Goal: Task Accomplishment & Management: Use online tool/utility

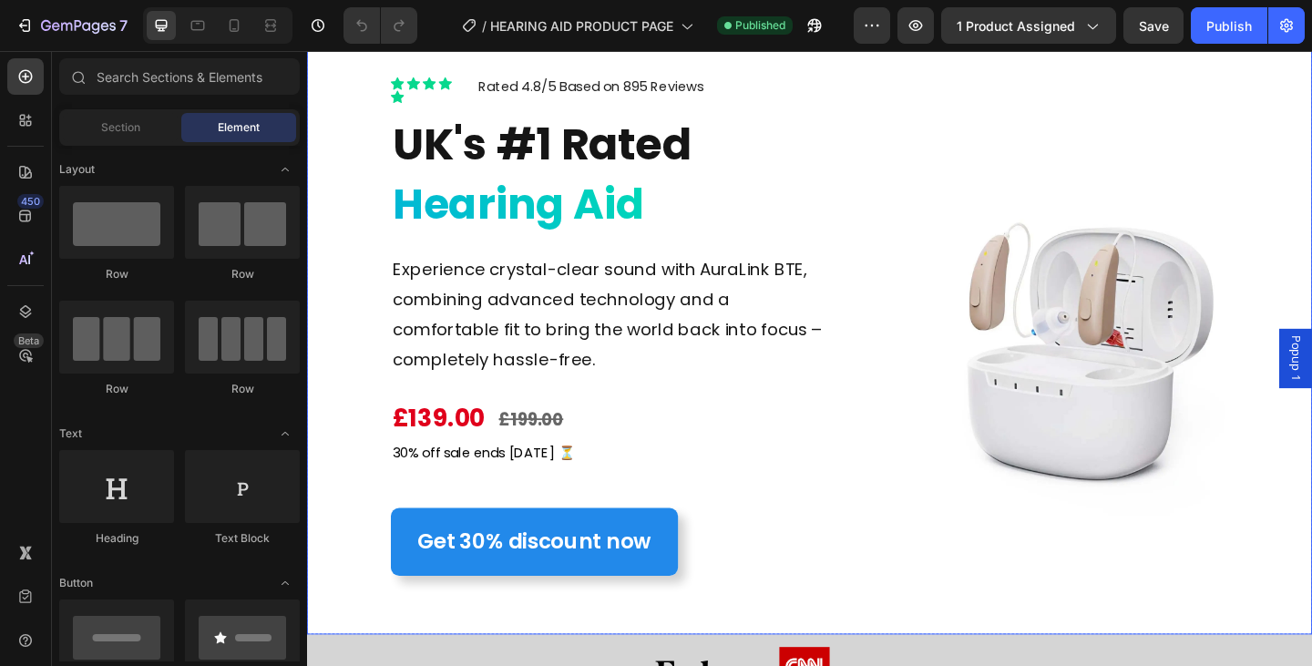
scroll to position [182, 0]
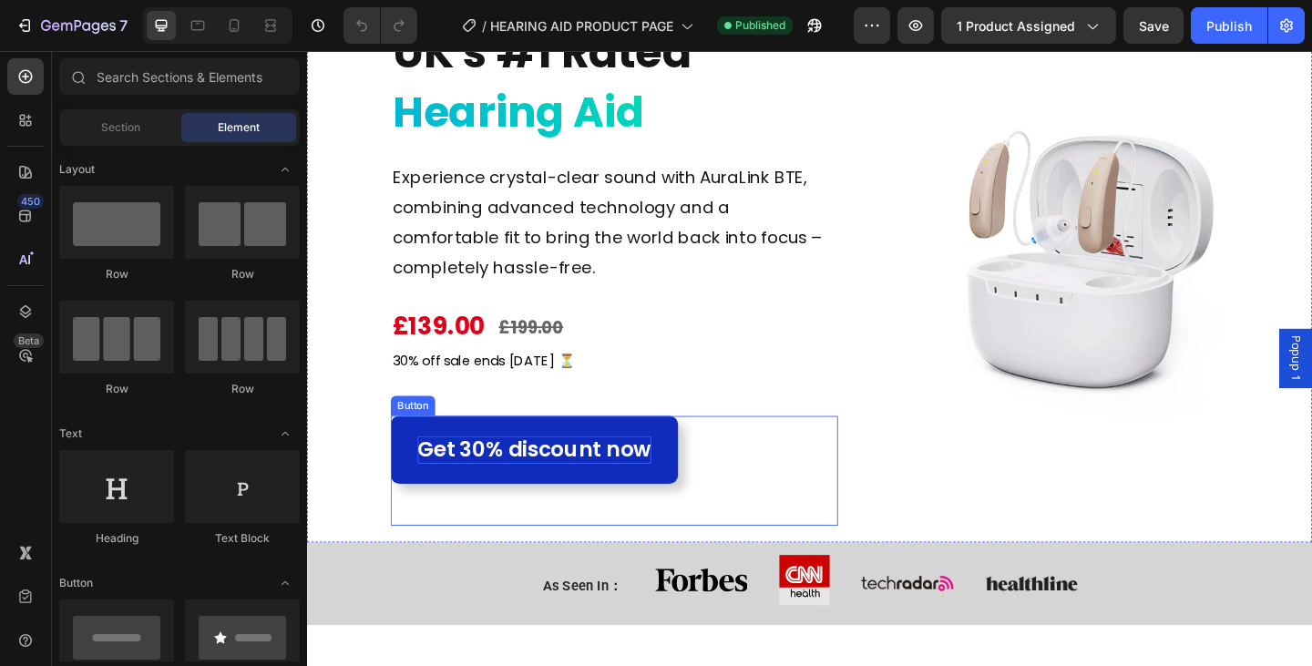
click at [549, 491] on p "Get 30% discount now" at bounding box center [554, 485] width 254 height 30
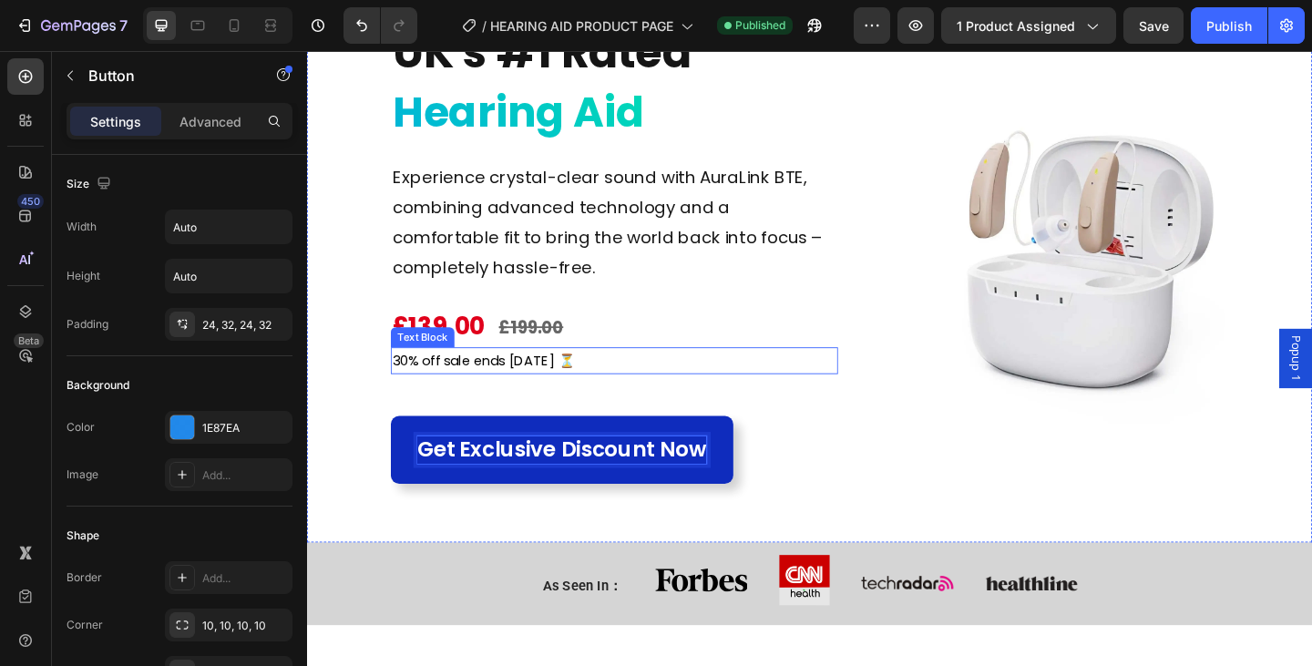
click at [537, 379] on p "30% off sale ends [DATE] ⏳" at bounding box center [641, 388] width 483 height 26
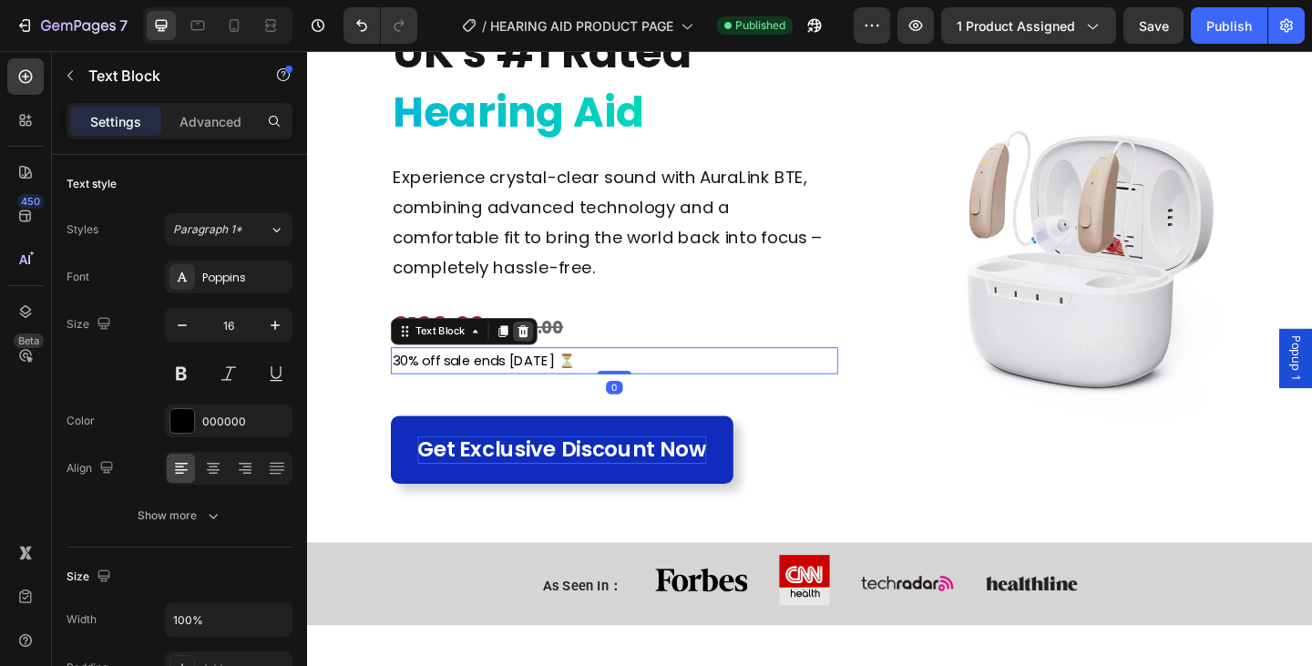
click at [539, 352] on icon at bounding box center [543, 355] width 12 height 13
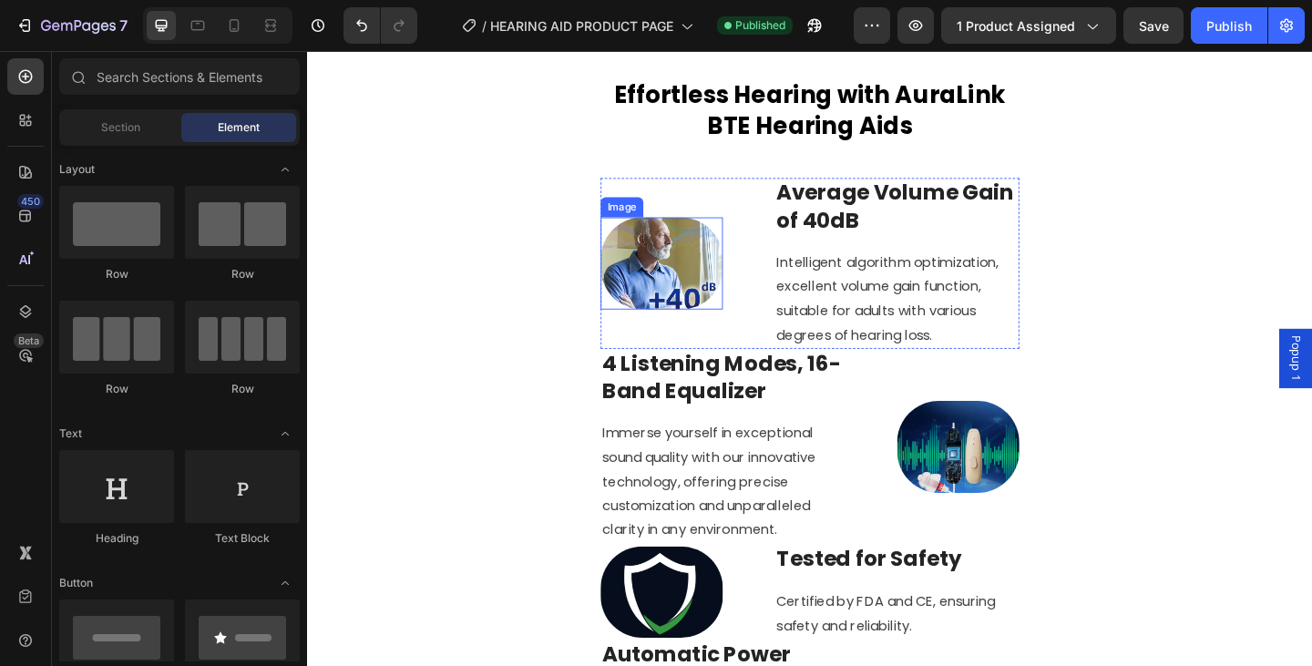
scroll to position [364, 0]
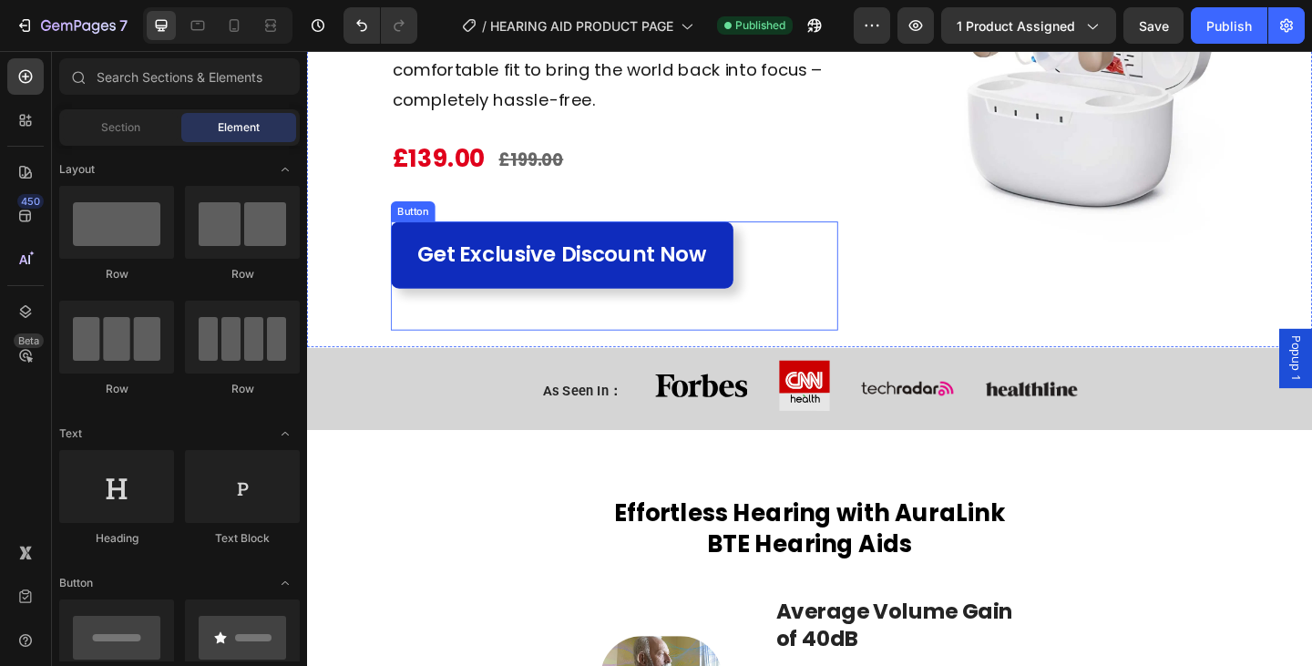
click at [765, 286] on link "Get Exclusive Discount Now" at bounding box center [584, 274] width 373 height 74
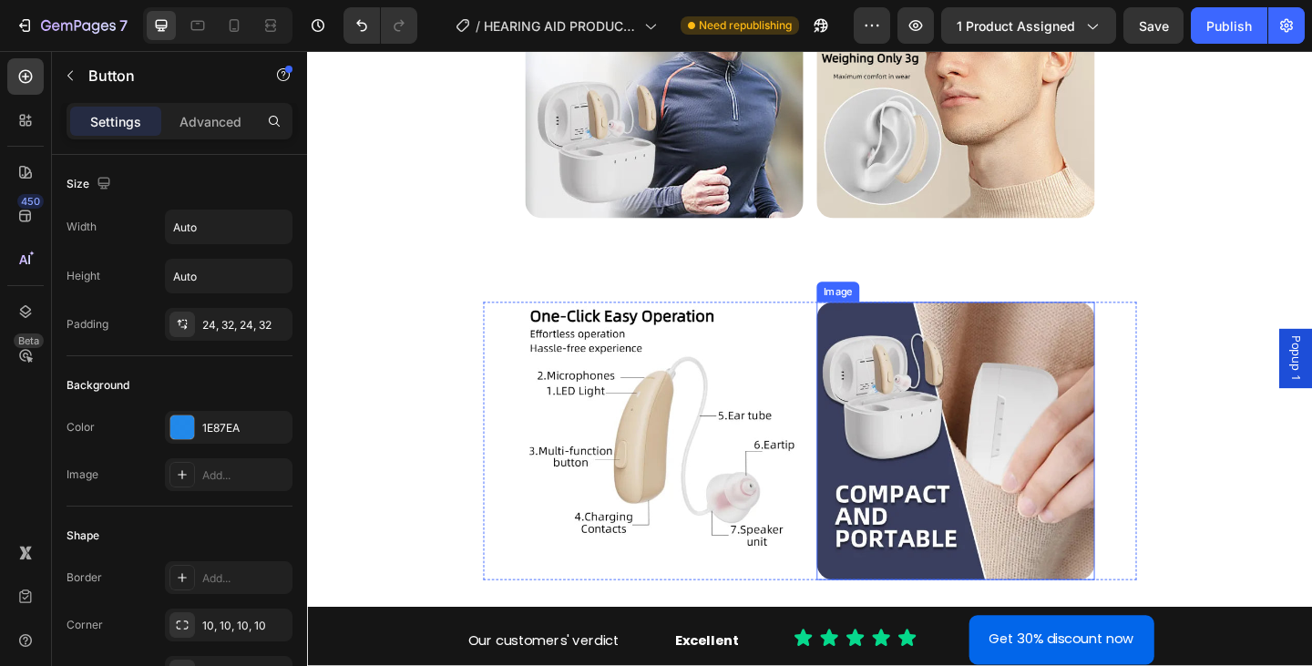
scroll to position [3280, 0]
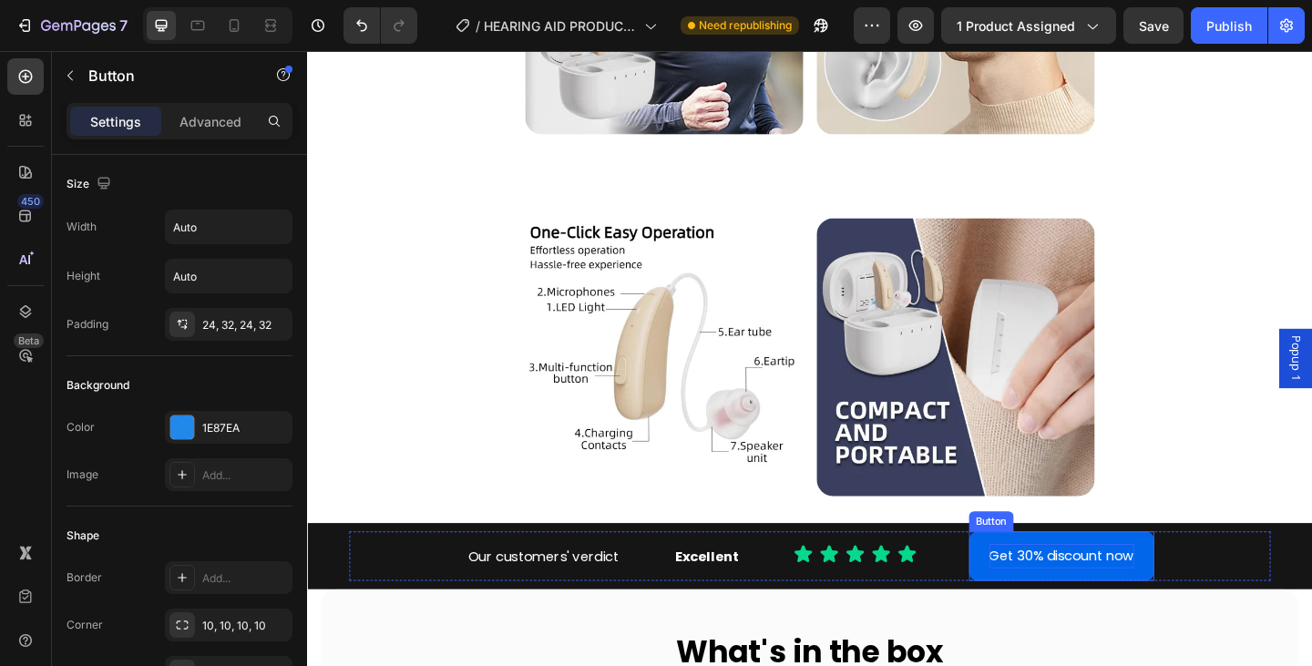
click at [1106, 588] on p "Get 30% discount now" at bounding box center [1128, 601] width 158 height 26
click at [1093, 588] on p "Get 30% discount now" at bounding box center [1128, 601] width 158 height 26
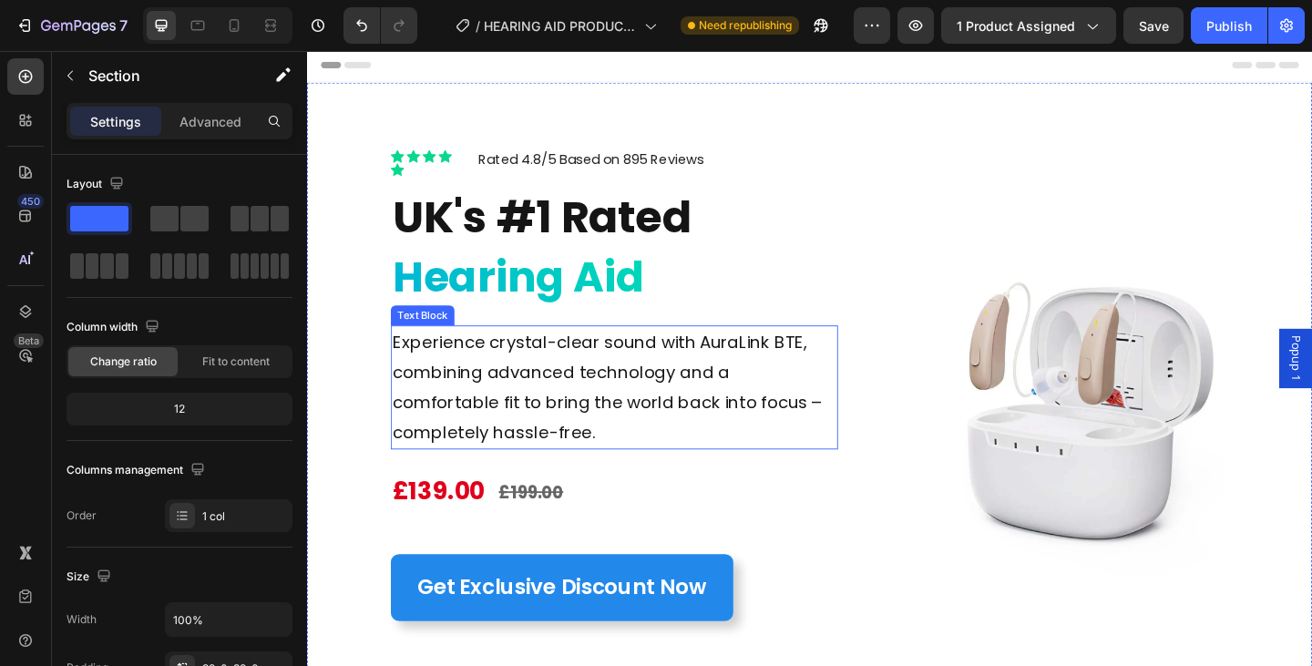
scroll to position [0, 0]
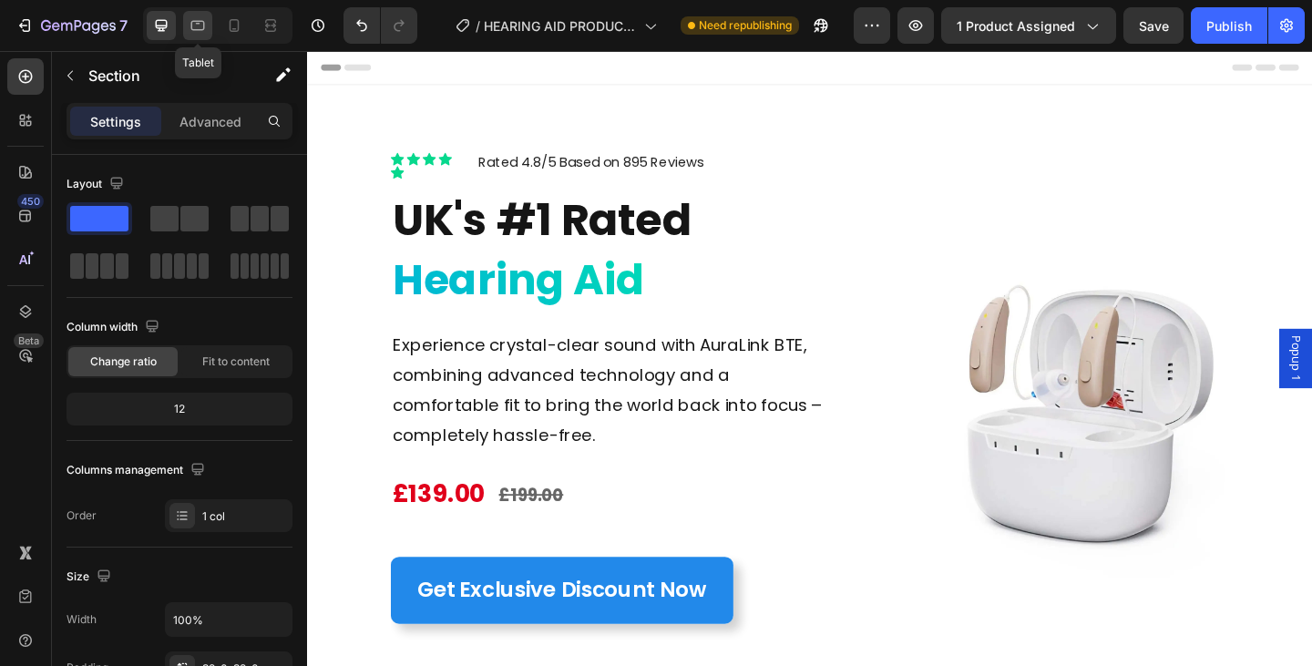
click at [186, 16] on div at bounding box center [197, 25] width 29 height 29
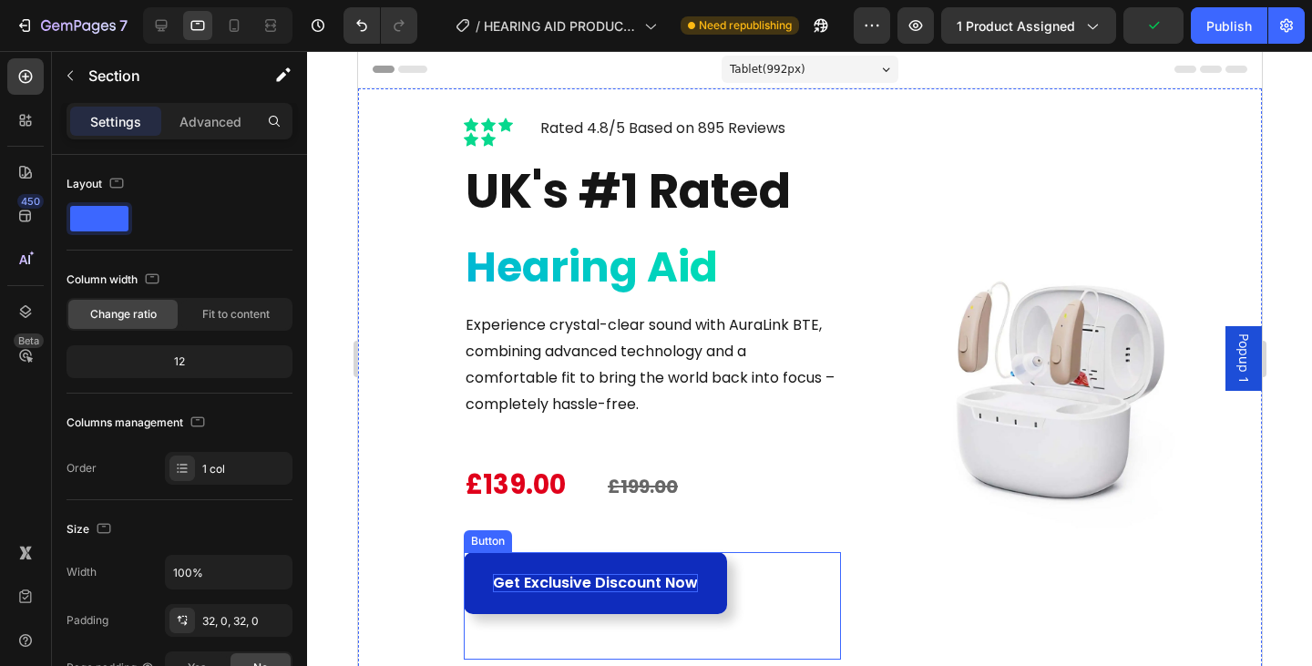
click at [614, 584] on p "Get Exclusive Discount Now" at bounding box center [594, 583] width 205 height 19
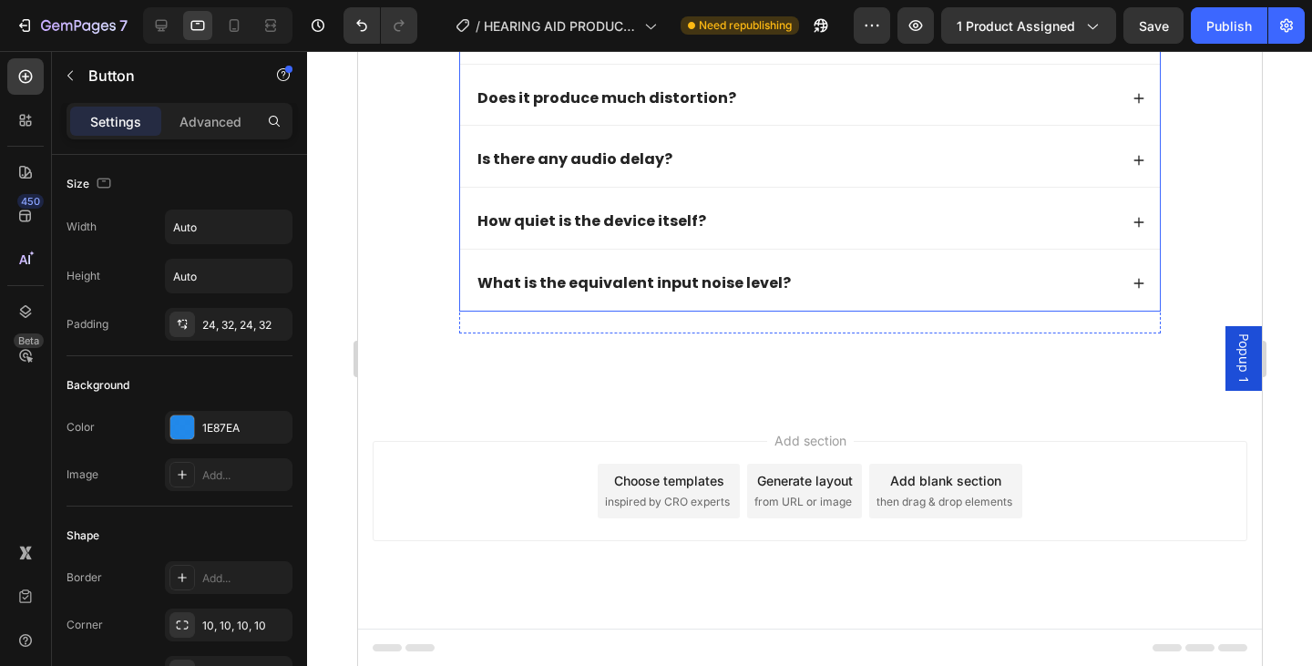
scroll to position [4592, 0]
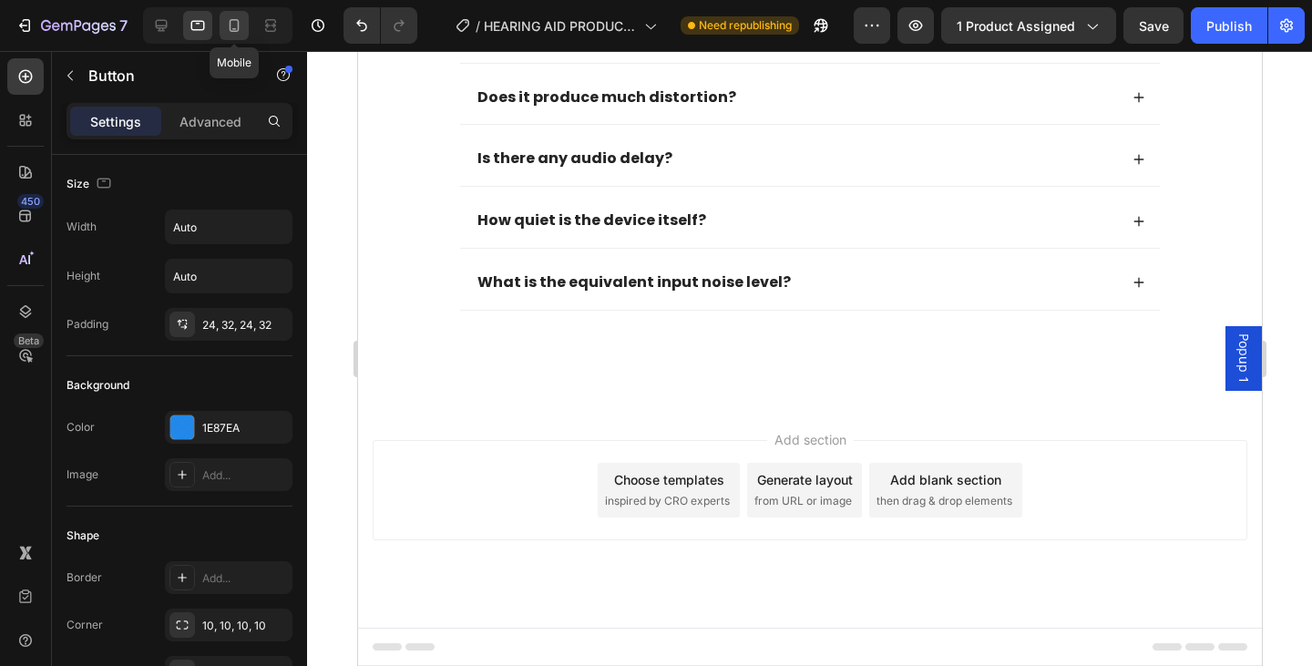
click at [233, 25] on icon at bounding box center [234, 25] width 18 height 18
type input "14"
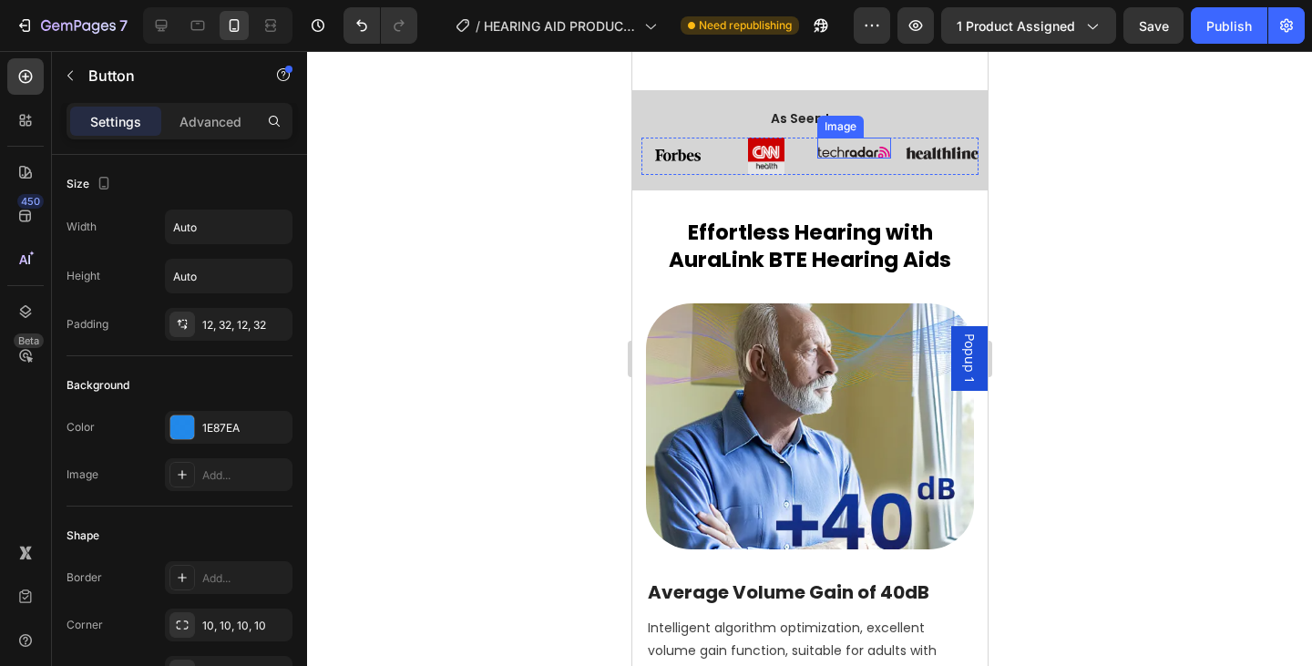
scroll to position [456, 0]
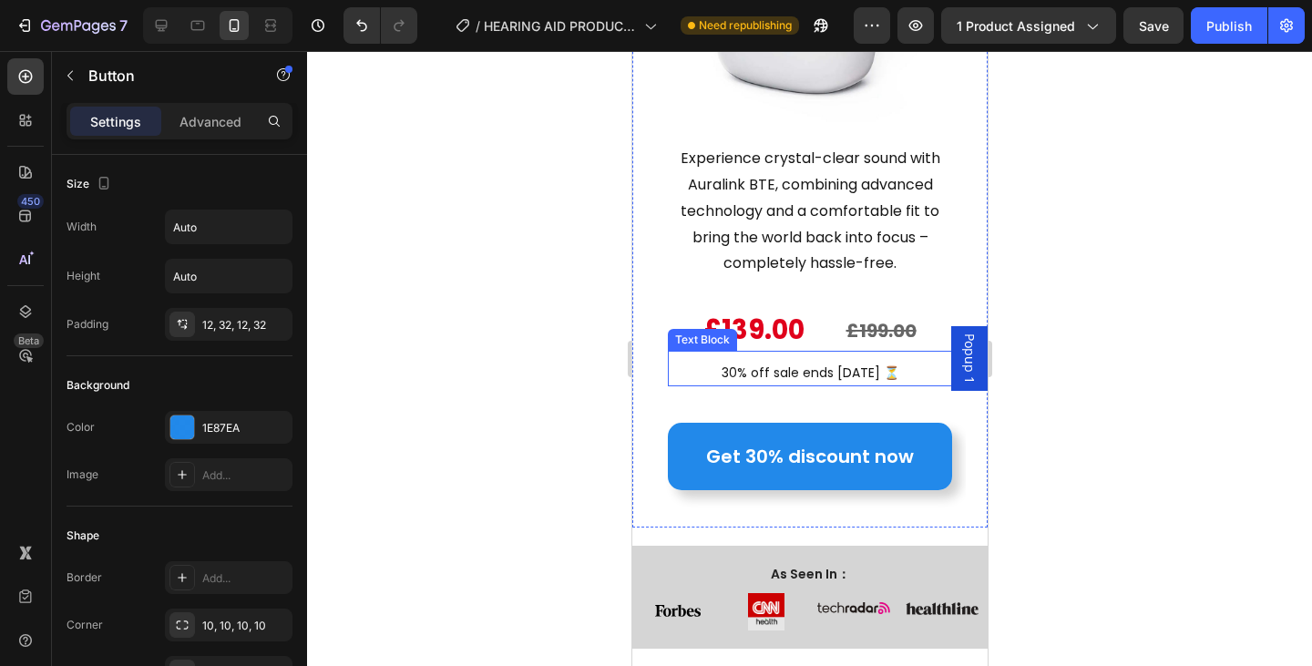
click at [835, 362] on p "30% off sale ends [DATE] ⏳" at bounding box center [809, 373] width 281 height 23
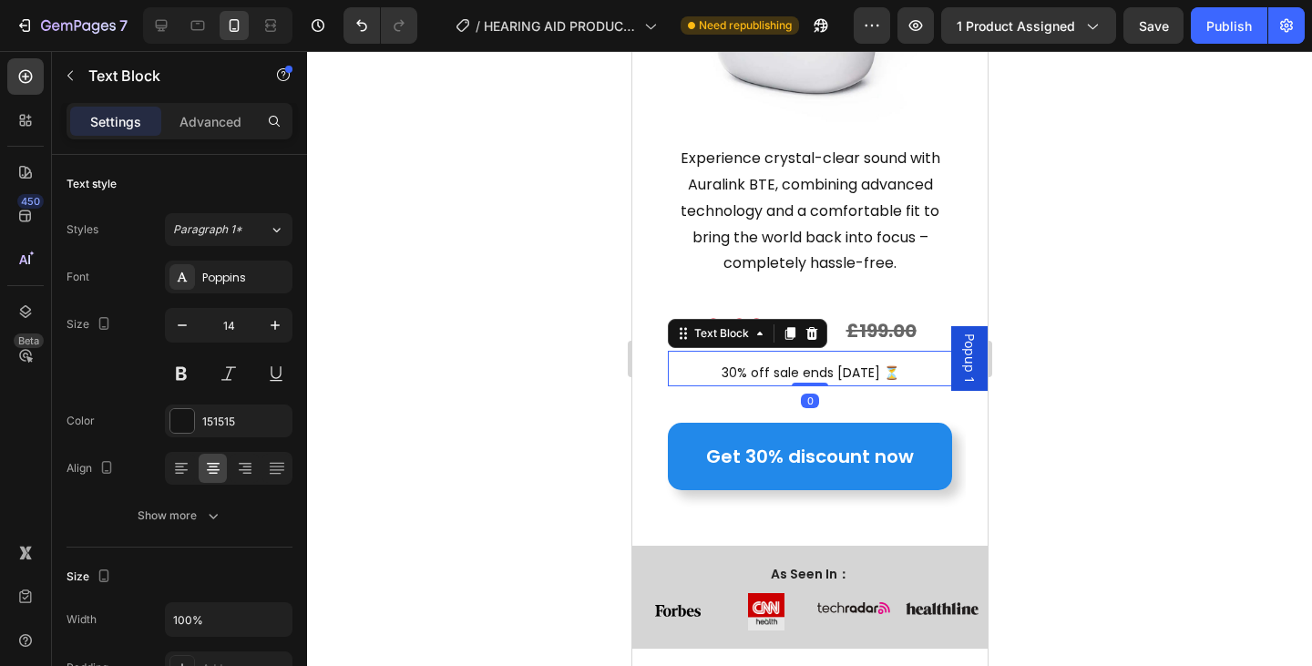
click at [809, 326] on icon at bounding box center [811, 333] width 15 height 15
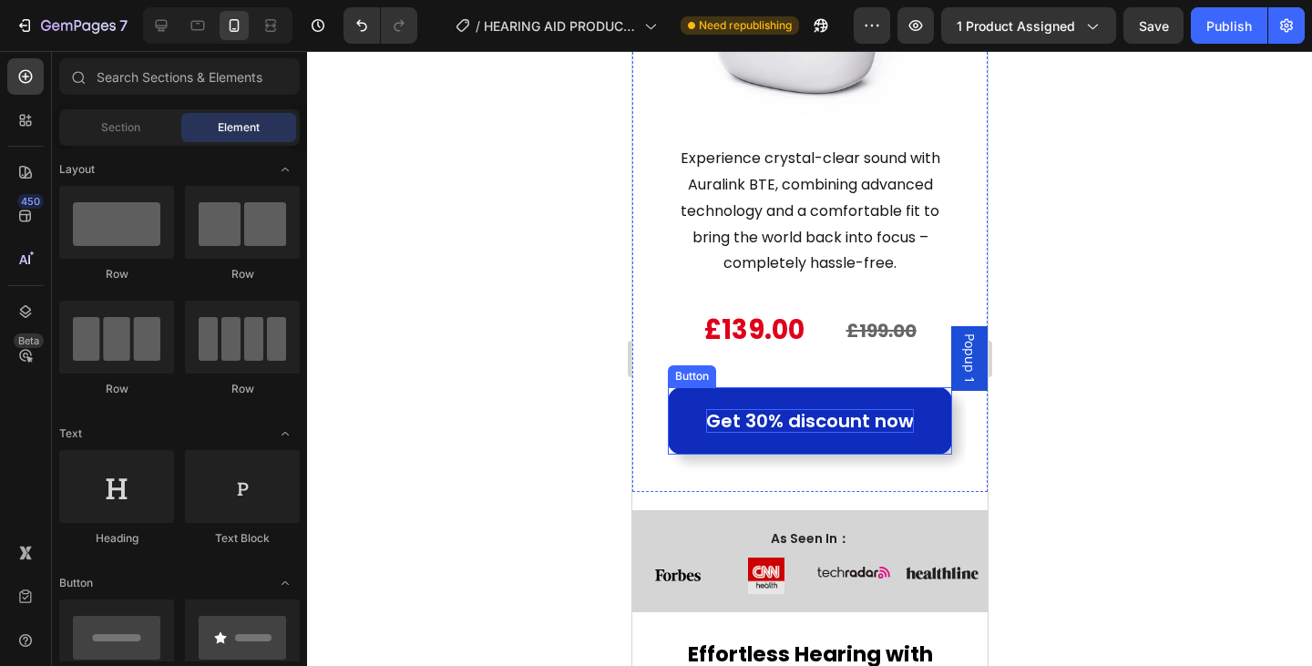
click at [824, 410] on p "Get 30% discount now" at bounding box center [809, 421] width 208 height 24
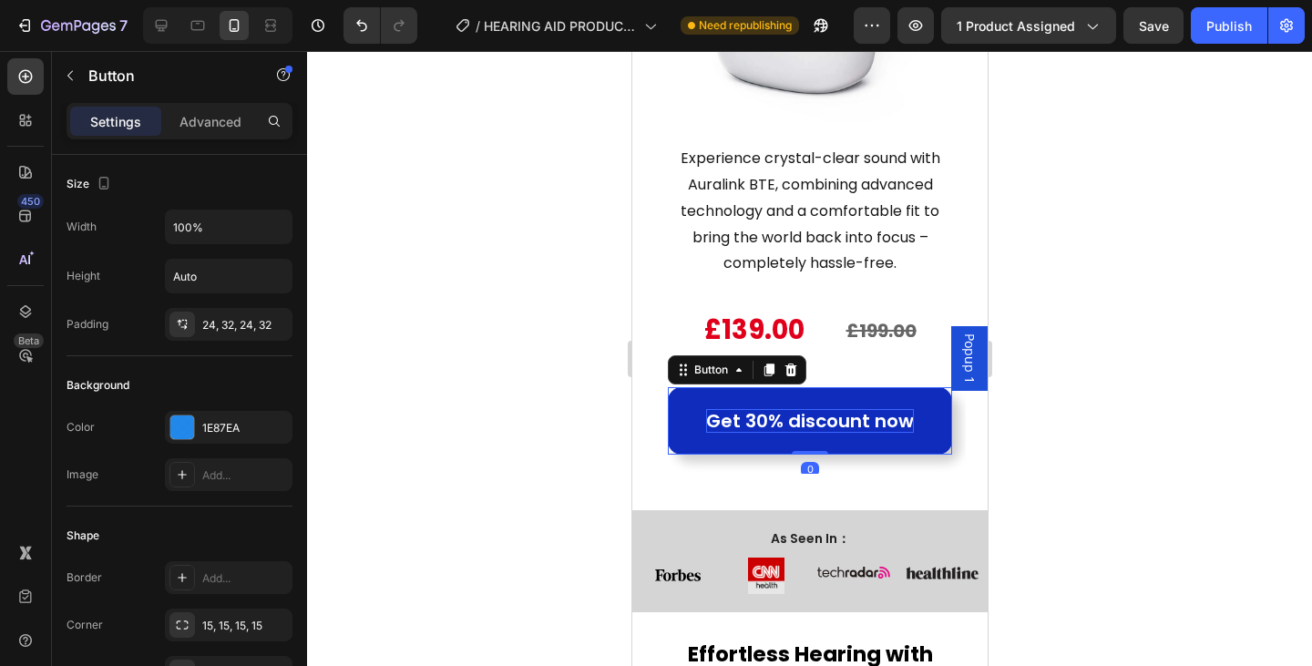
click at [811, 409] on p "Get 30% discount now" at bounding box center [809, 421] width 208 height 24
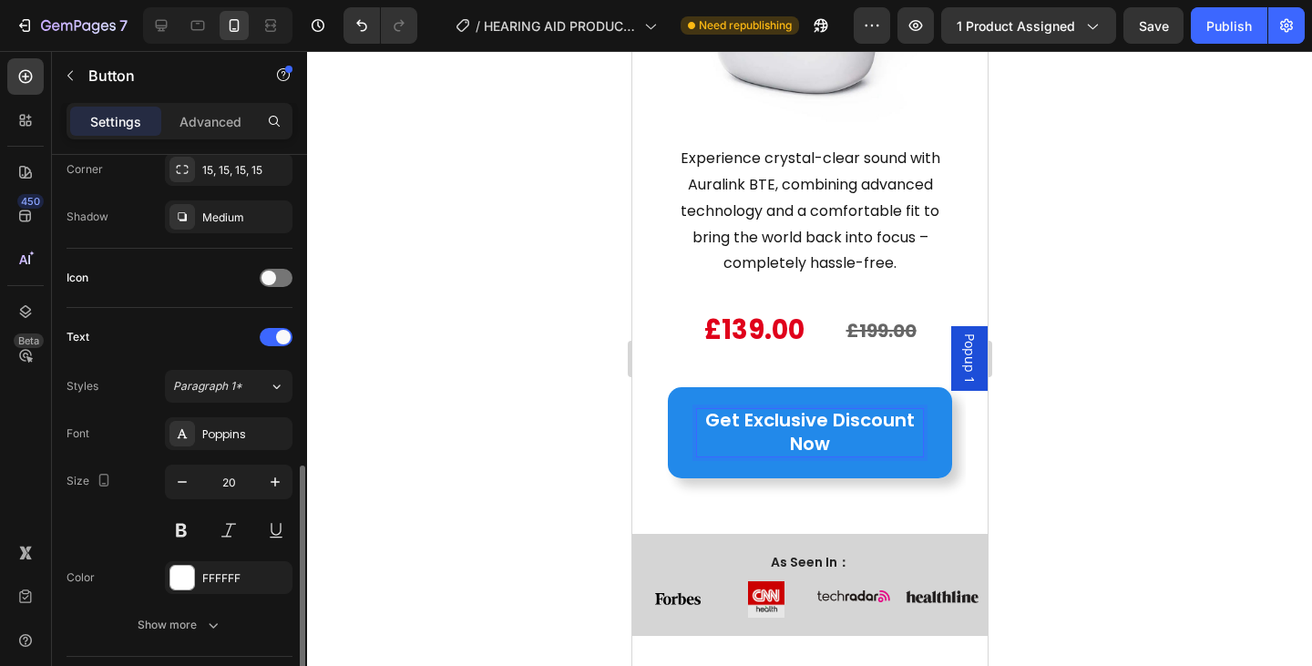
scroll to position [547, 0]
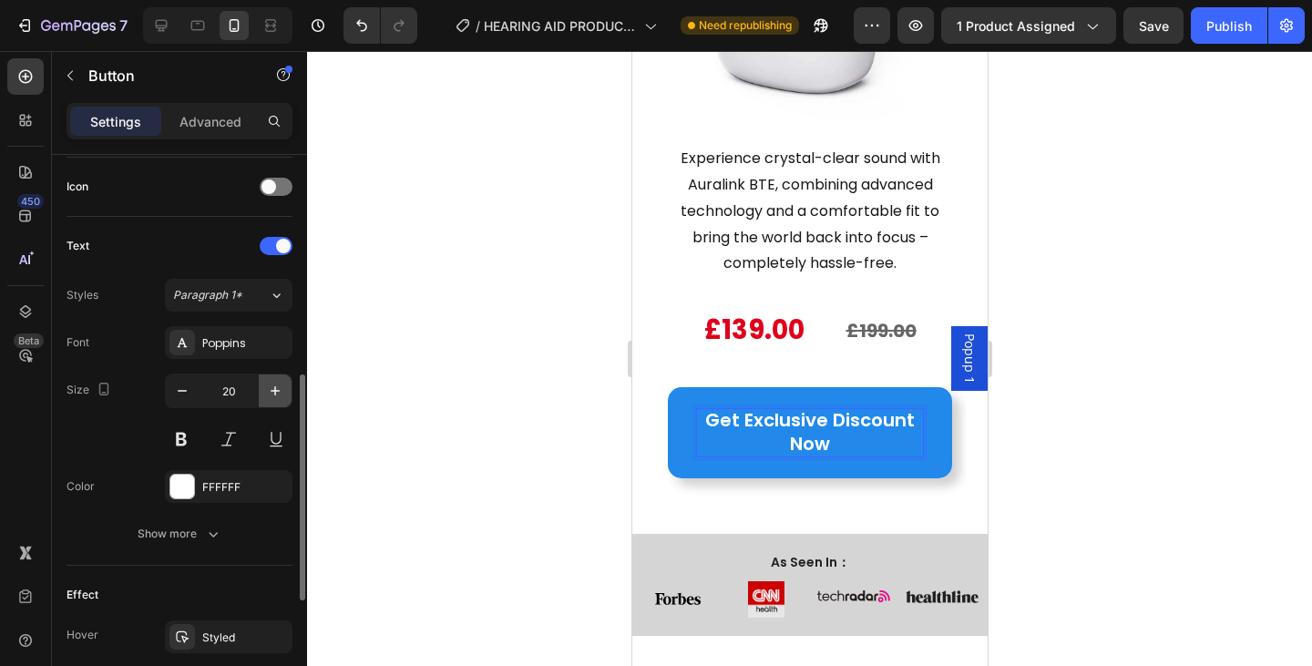
click at [271, 393] on icon "button" at bounding box center [275, 391] width 18 height 18
type input "21"
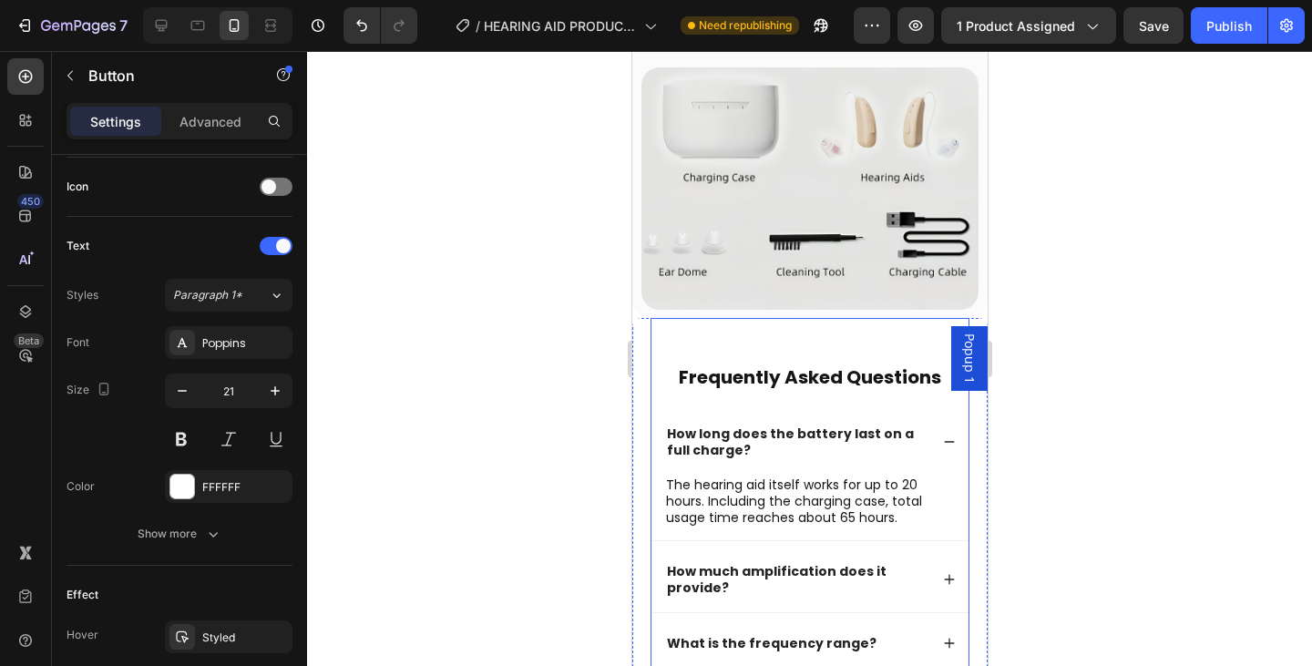
scroll to position [7199, 0]
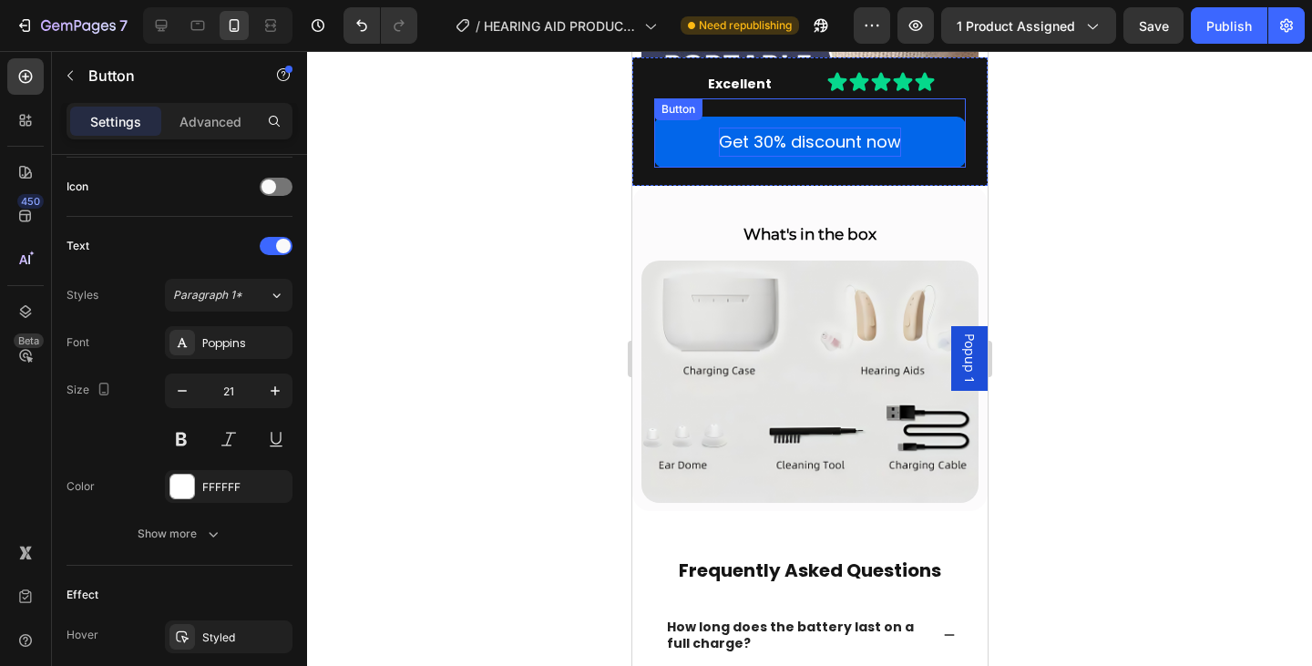
click at [839, 145] on p "Get 30% discount now" at bounding box center [809, 142] width 182 height 29
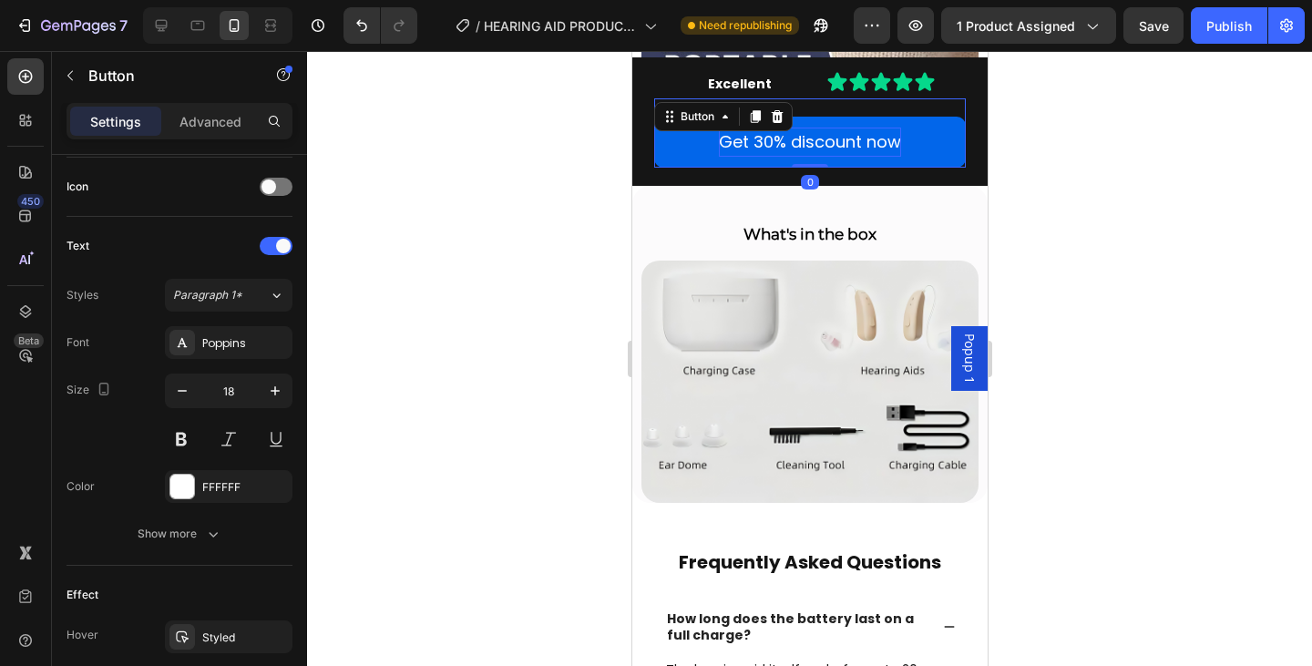
click at [831, 142] on p "Get 30% discount now" at bounding box center [809, 142] width 182 height 29
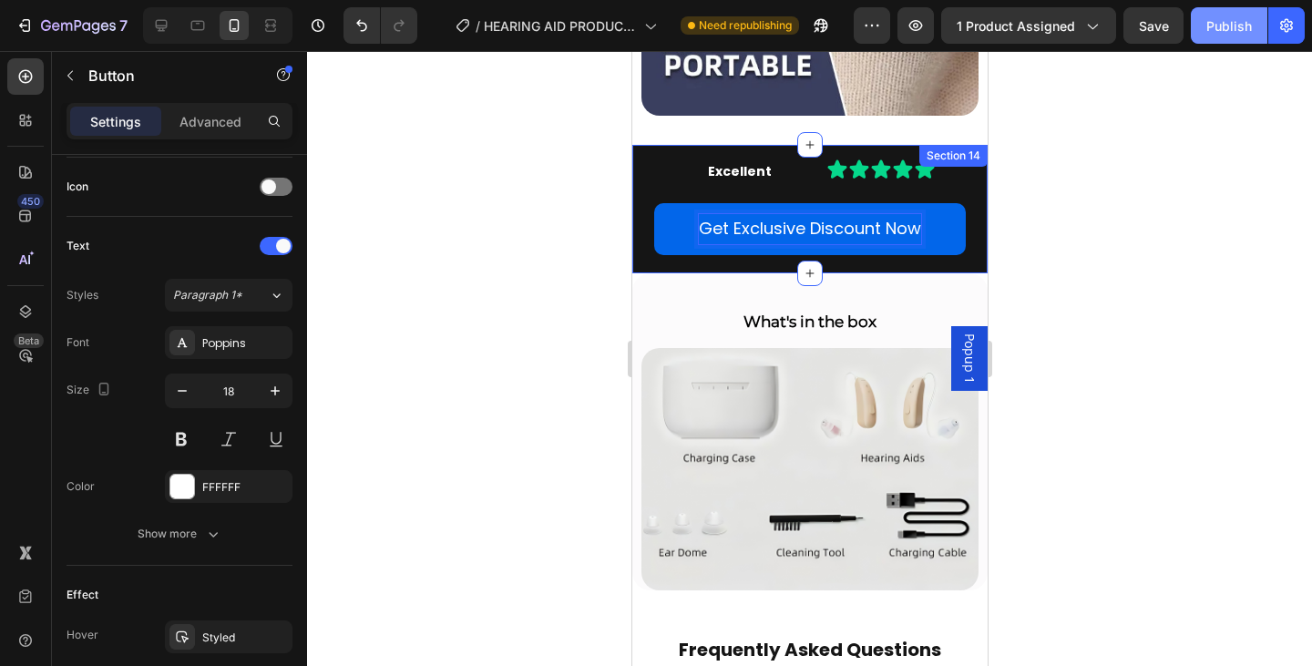
click at [1244, 35] on div "Publish" at bounding box center [1229, 25] width 46 height 19
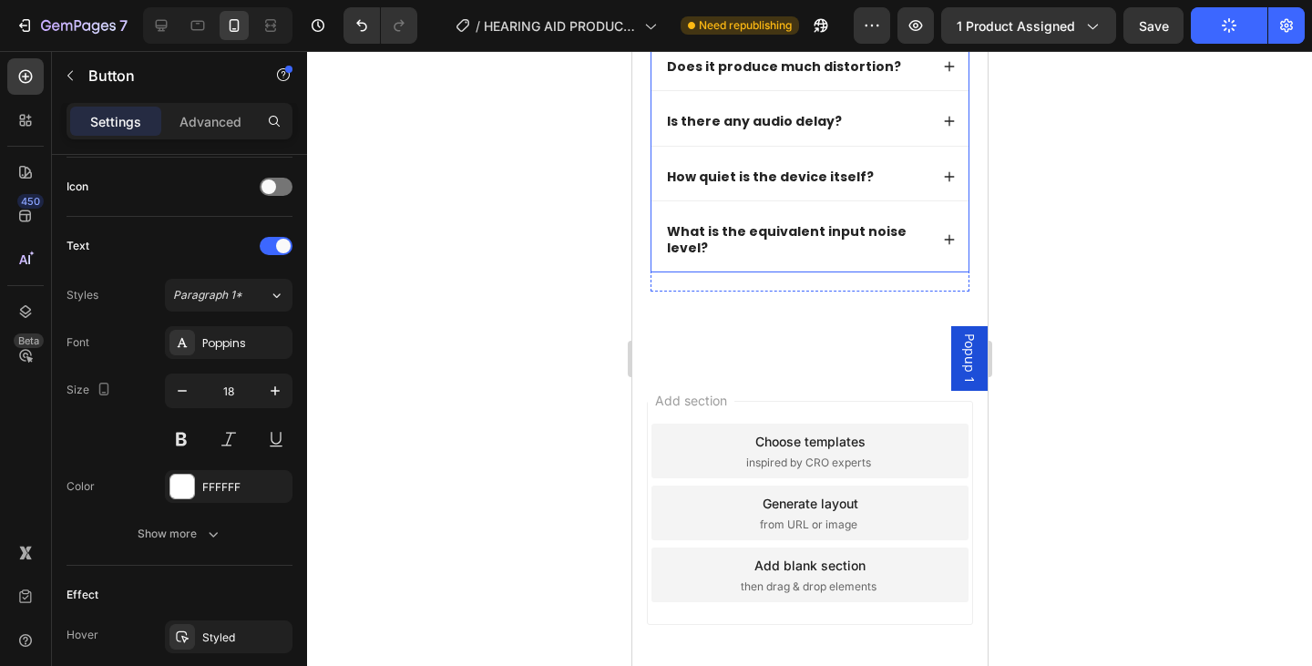
scroll to position [8145, 0]
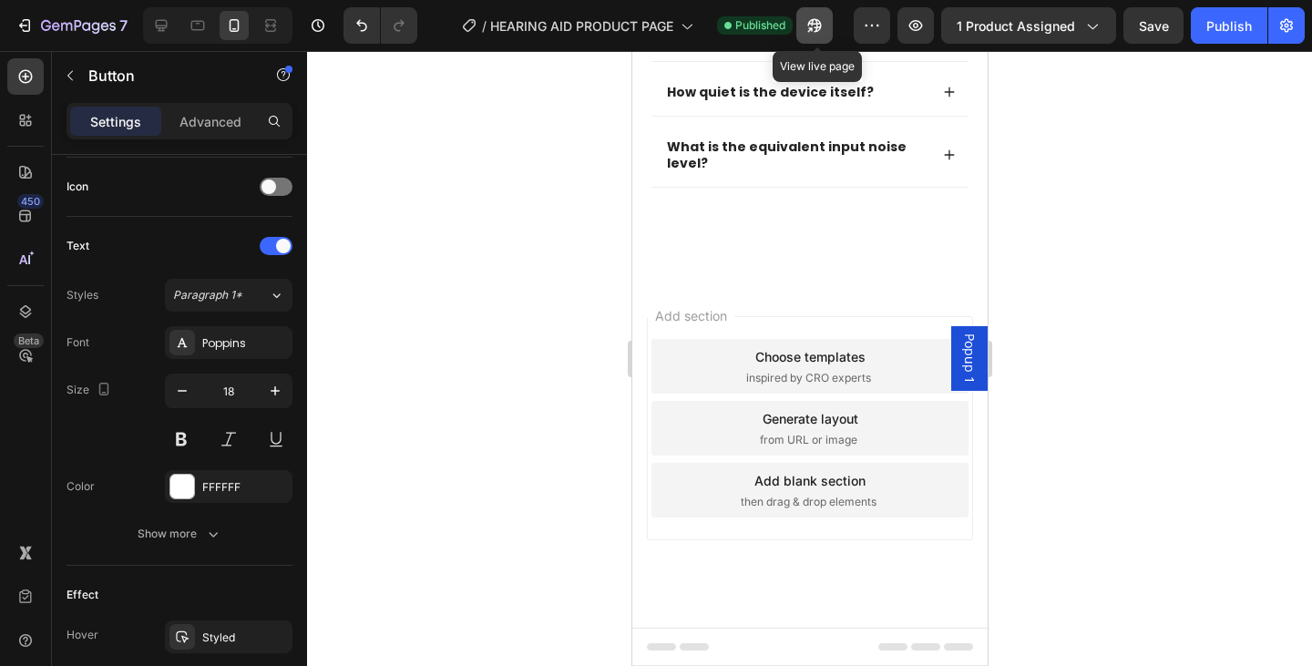
click at [811, 24] on icon "button" at bounding box center [815, 26] width 14 height 14
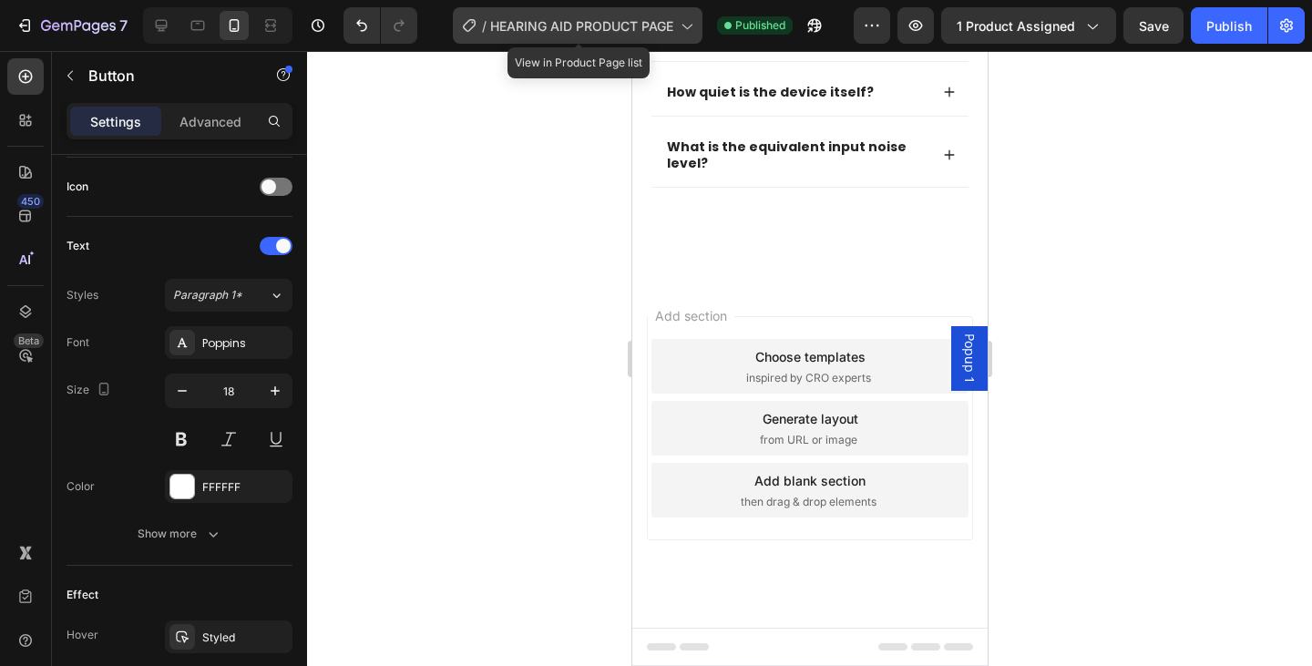
click at [634, 25] on span "HEARING AID PRODUCT PAGE" at bounding box center [581, 25] width 183 height 19
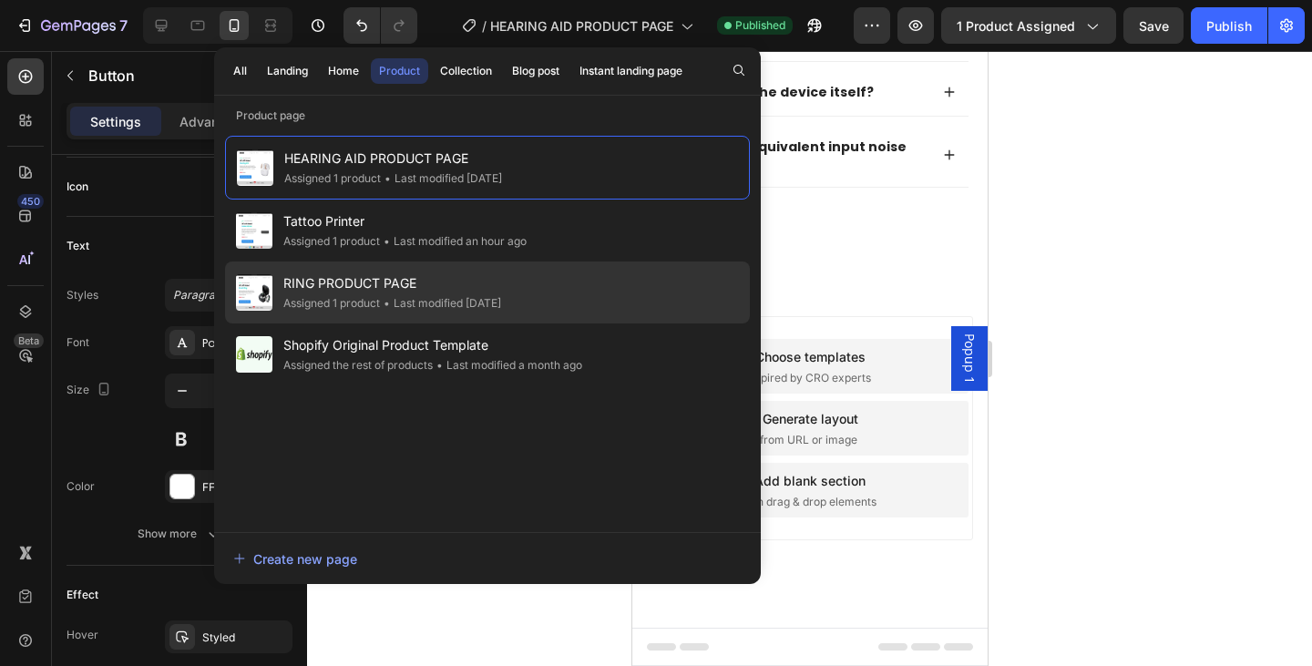
click at [462, 289] on span "RING PRODUCT PAGE" at bounding box center [392, 283] width 218 height 22
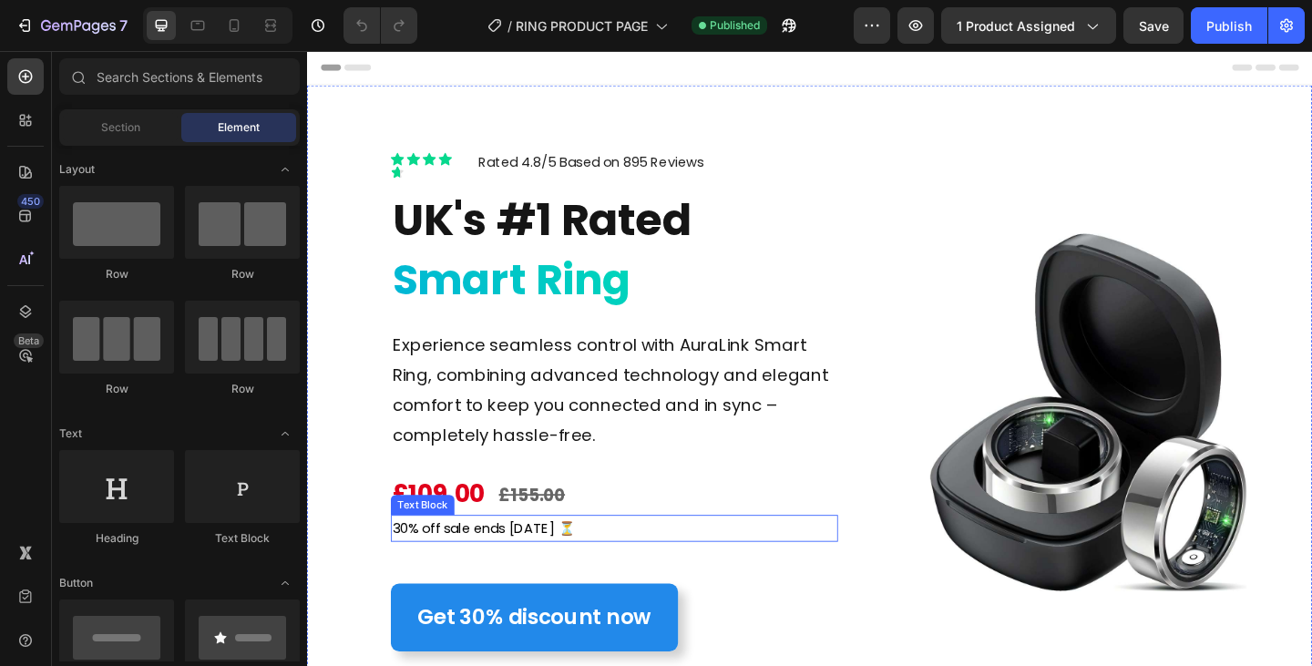
click at [632, 576] on p "30% off sale ends [DATE] ⏳" at bounding box center [641, 571] width 483 height 26
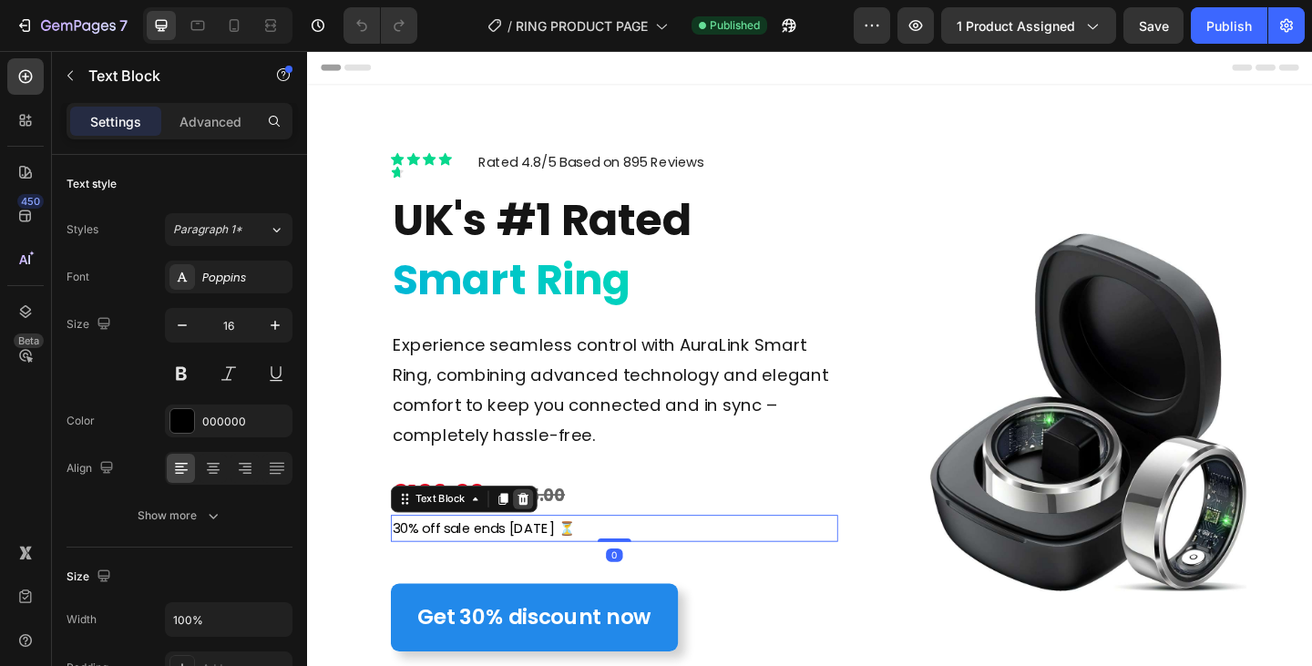
click at [544, 542] on icon at bounding box center [543, 537] width 12 height 13
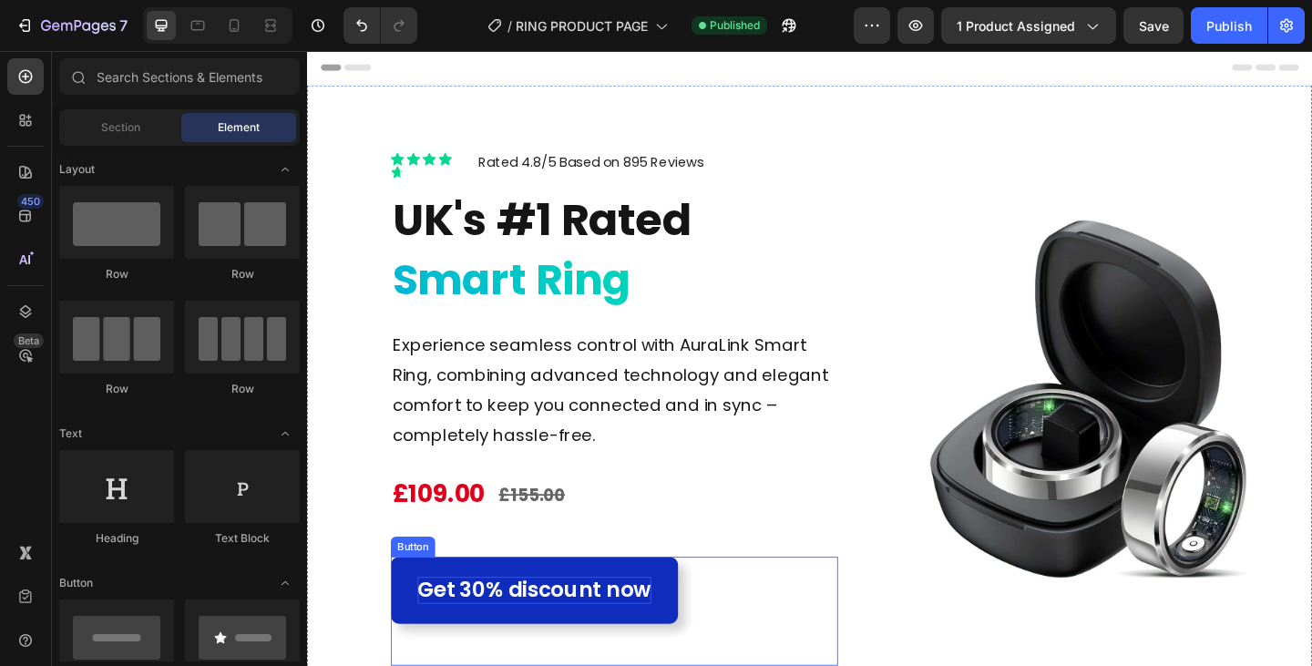
click at [634, 636] on p "Get 30% discount now" at bounding box center [554, 638] width 254 height 30
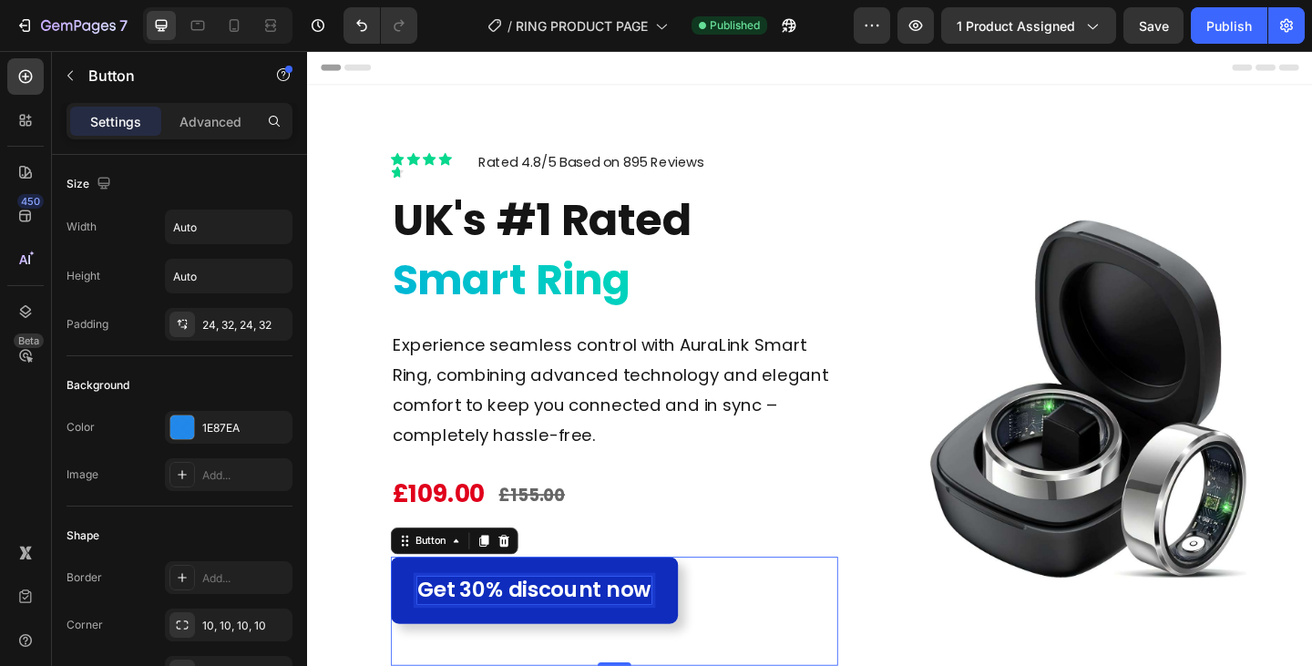
click at [598, 635] on p "Get 30% discount now" at bounding box center [554, 638] width 254 height 30
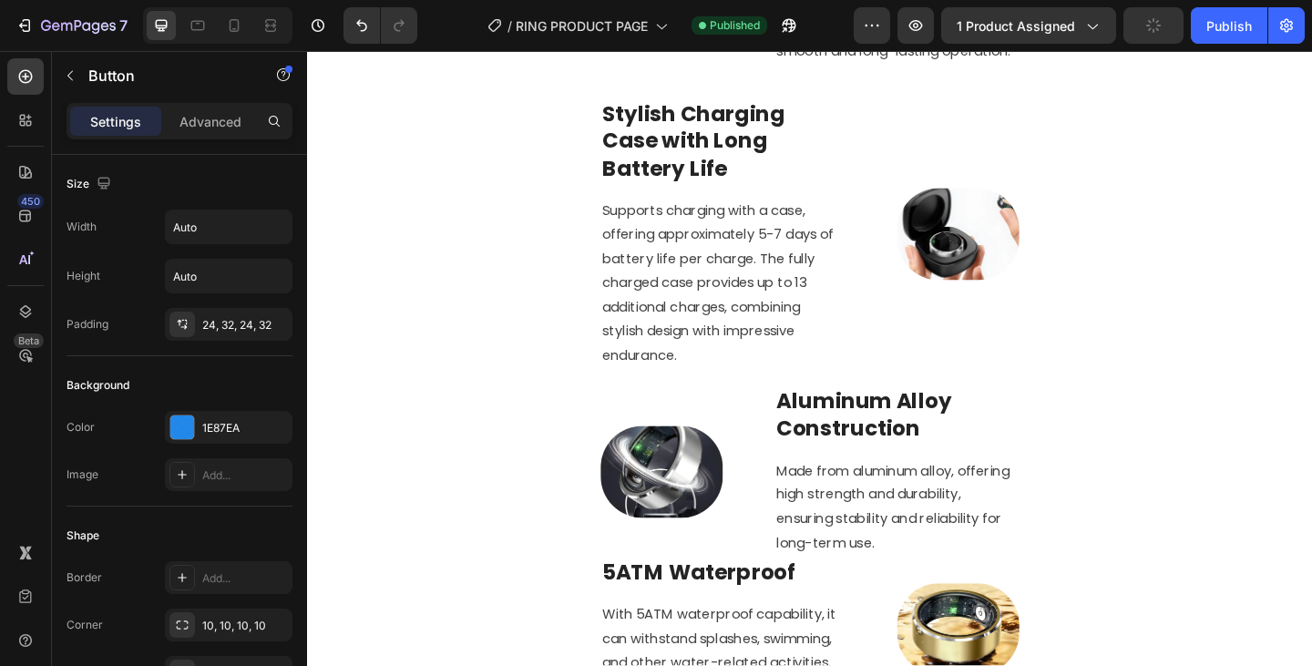
scroll to position [2187, 0]
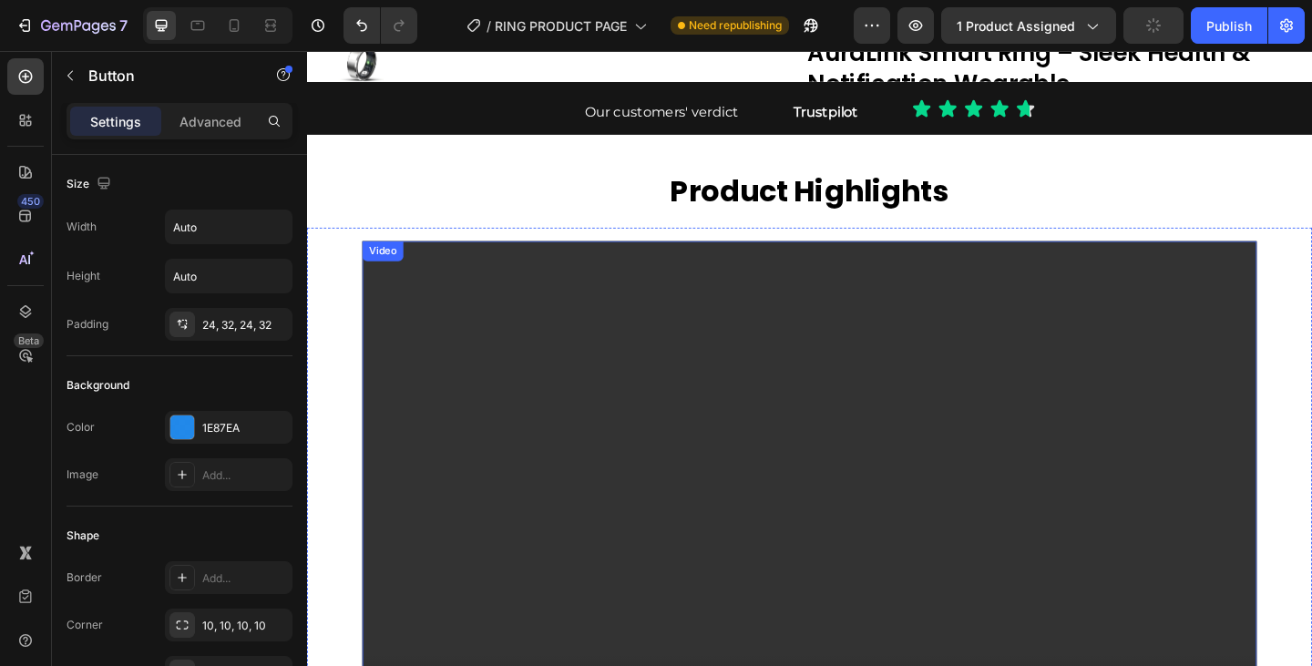
radio input "false"
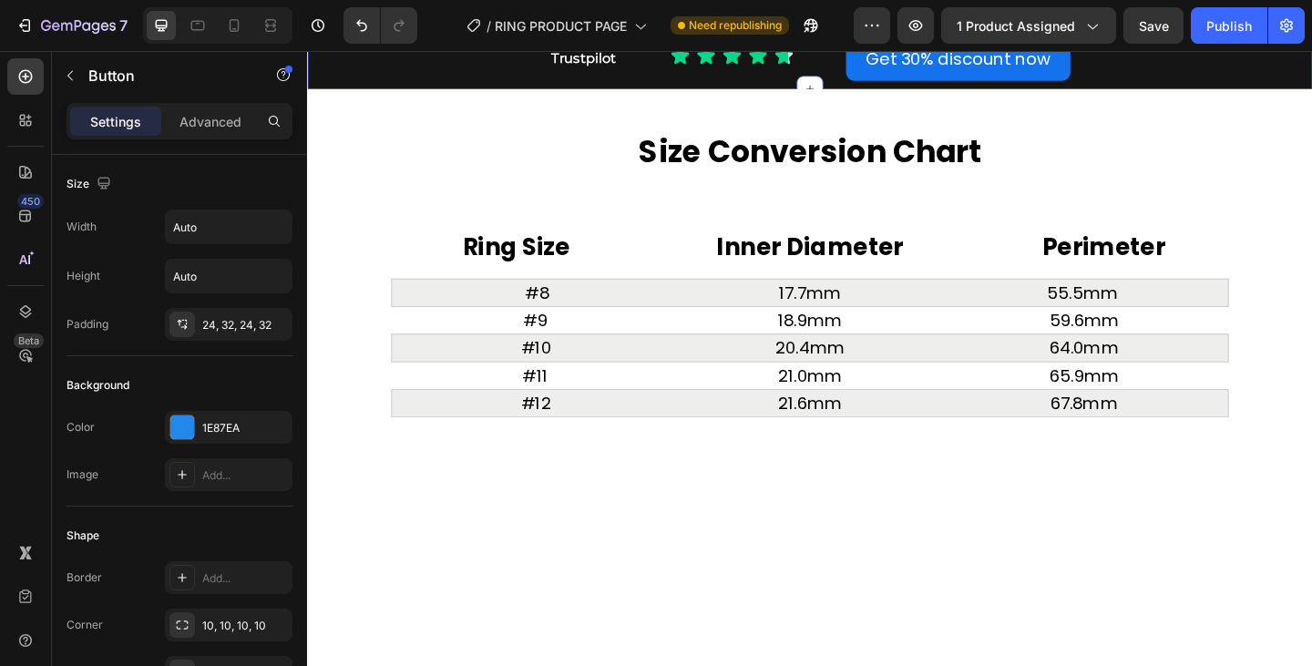
scroll to position [5376, 0]
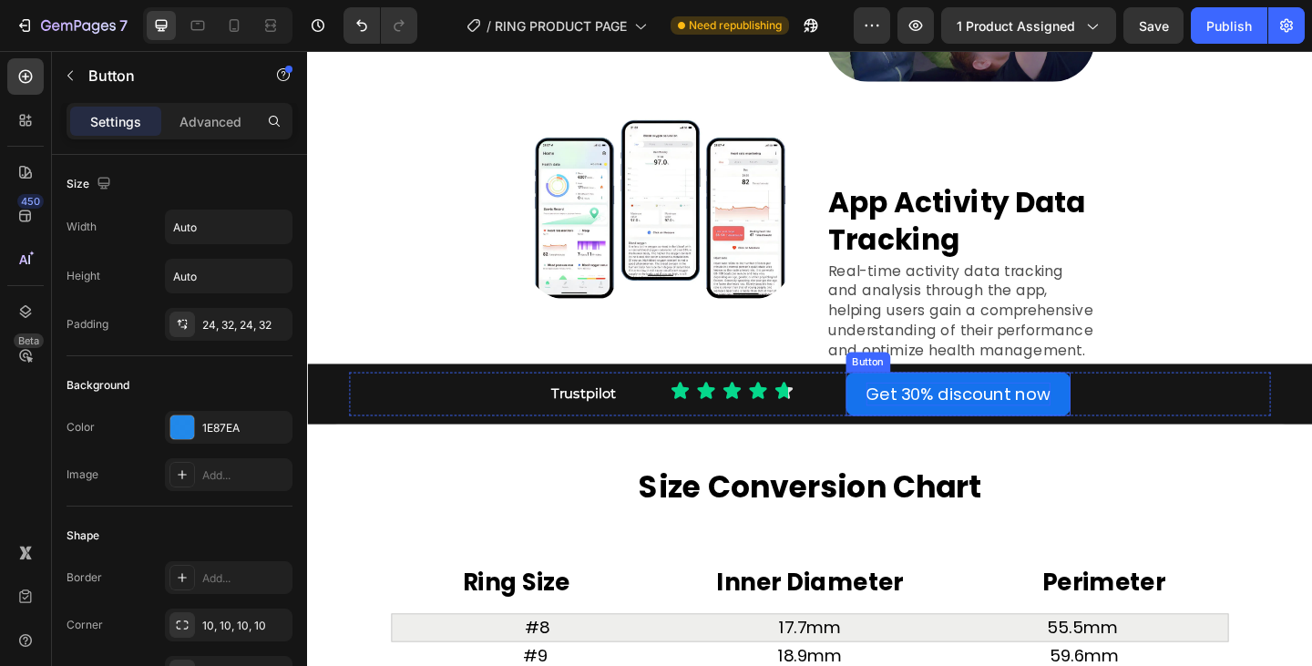
click at [970, 422] on p "Get 30% discount now" at bounding box center [1015, 425] width 200 height 26
copy p "%"
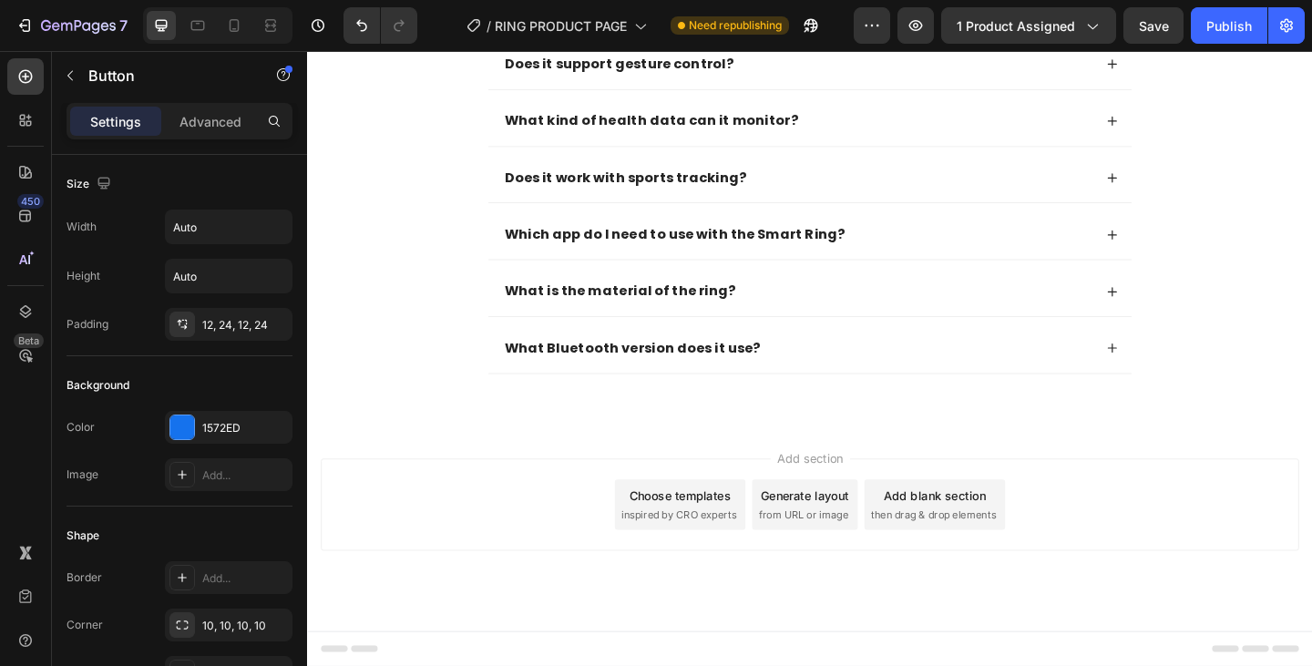
scroll to position [6936, 0]
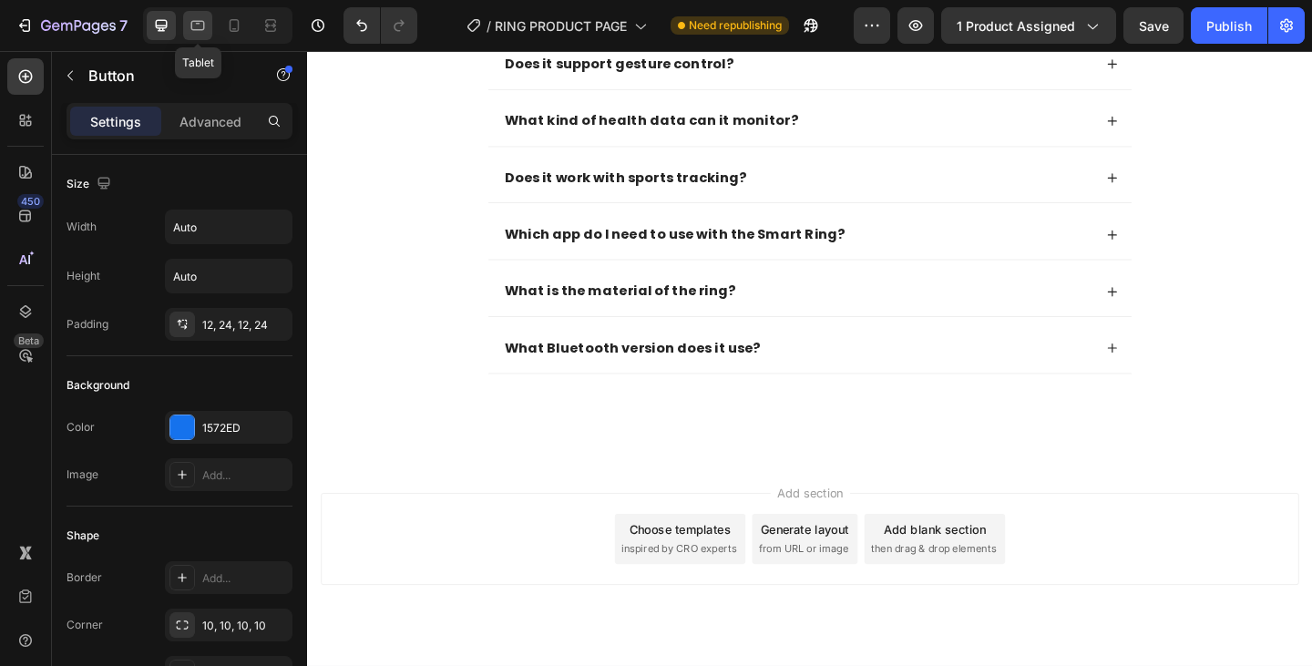
click at [202, 26] on icon at bounding box center [198, 25] width 18 height 18
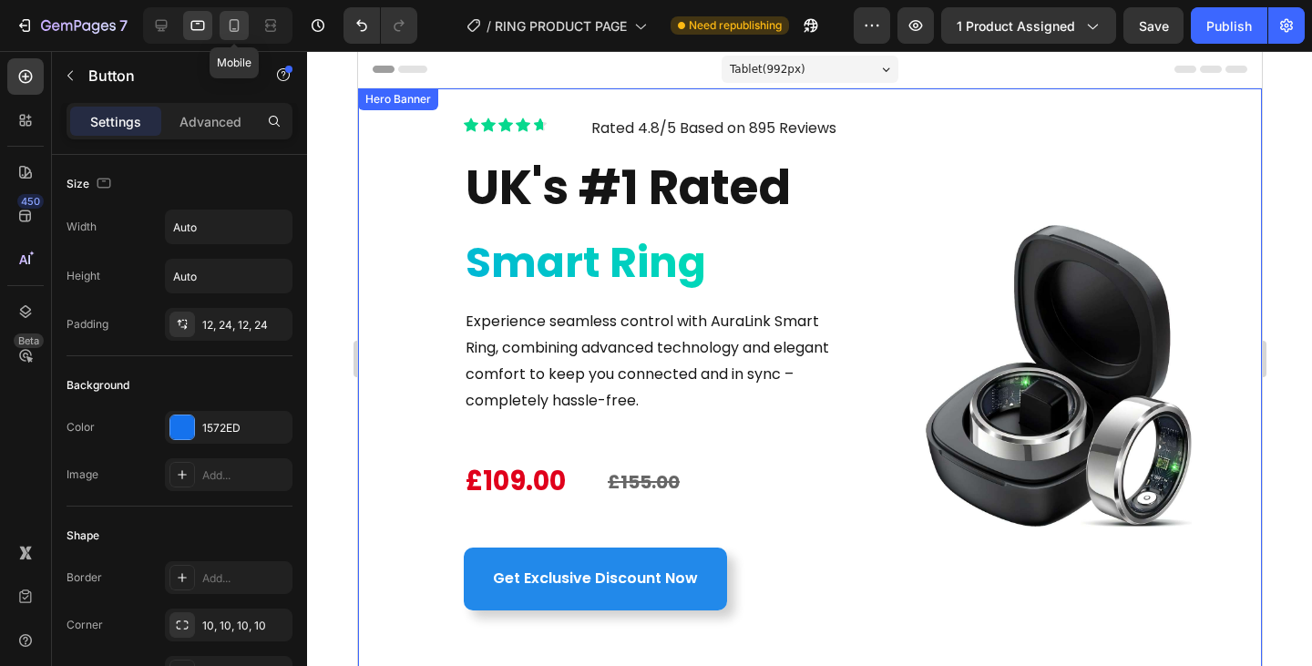
click at [237, 16] on icon at bounding box center [234, 25] width 18 height 18
type input "21"
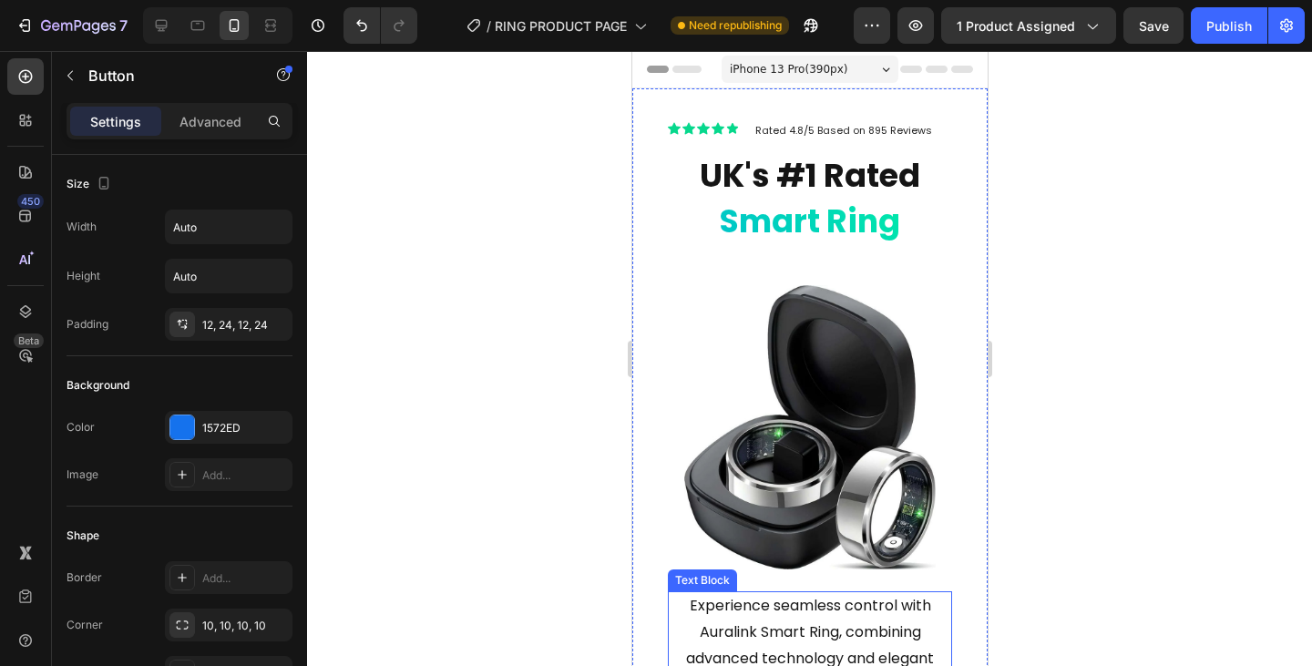
scroll to position [364, 0]
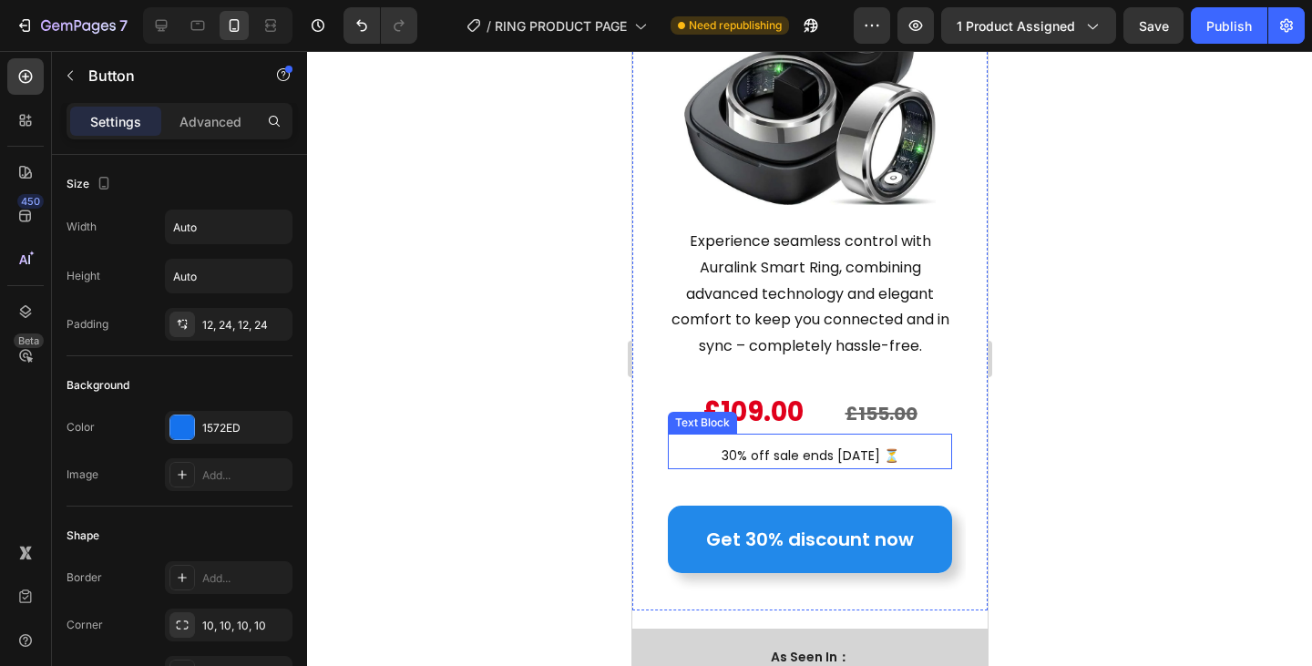
click at [830, 445] on p "30% off sale ends [DATE] ⏳" at bounding box center [809, 456] width 281 height 23
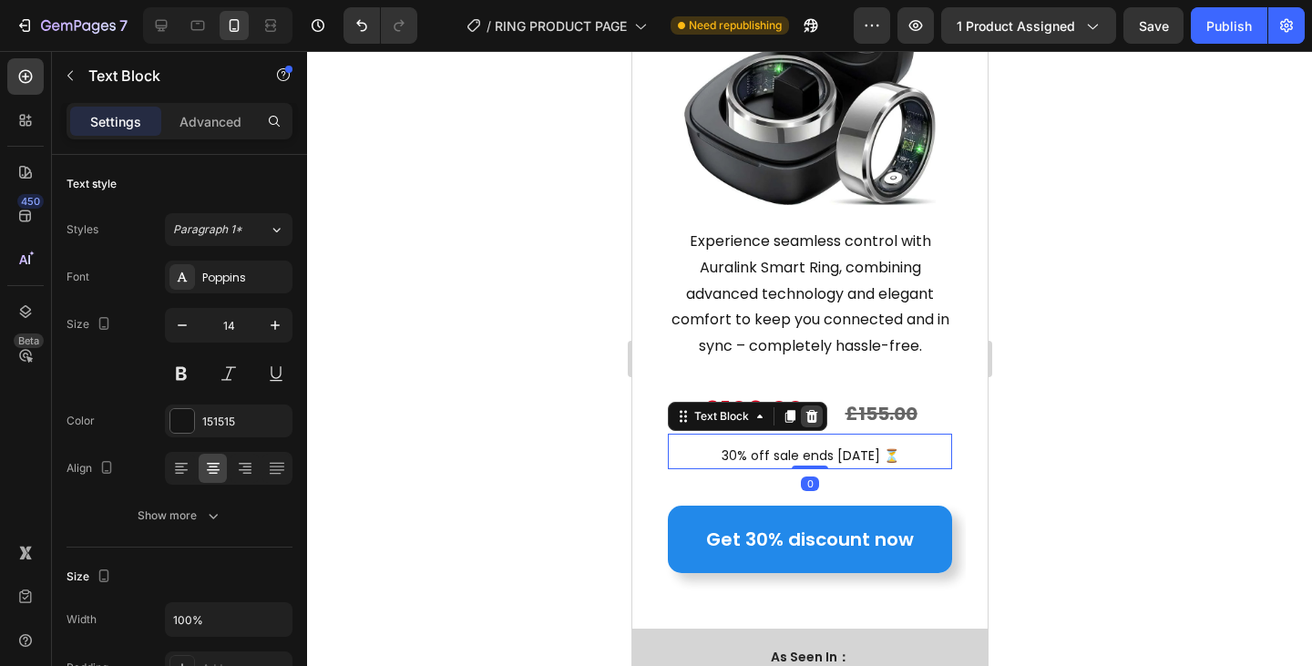
click at [808, 409] on icon at bounding box center [811, 416] width 15 height 15
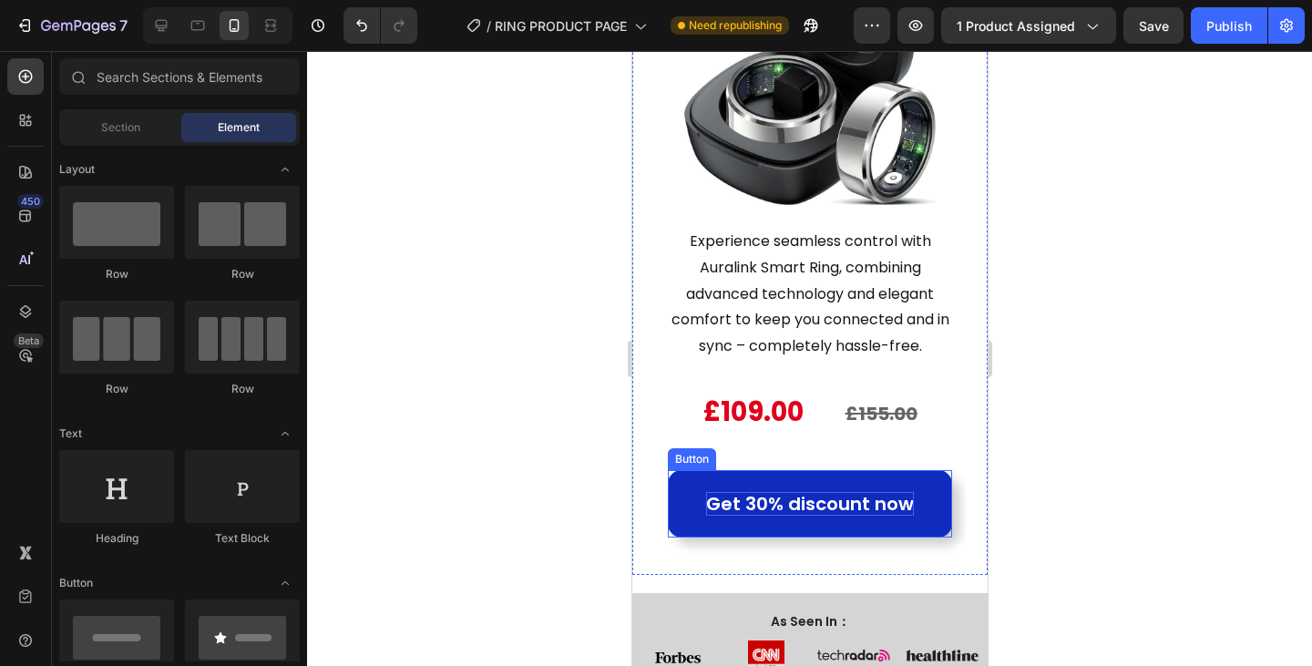
click at [778, 492] on p "Get 30% discount now" at bounding box center [809, 504] width 208 height 24
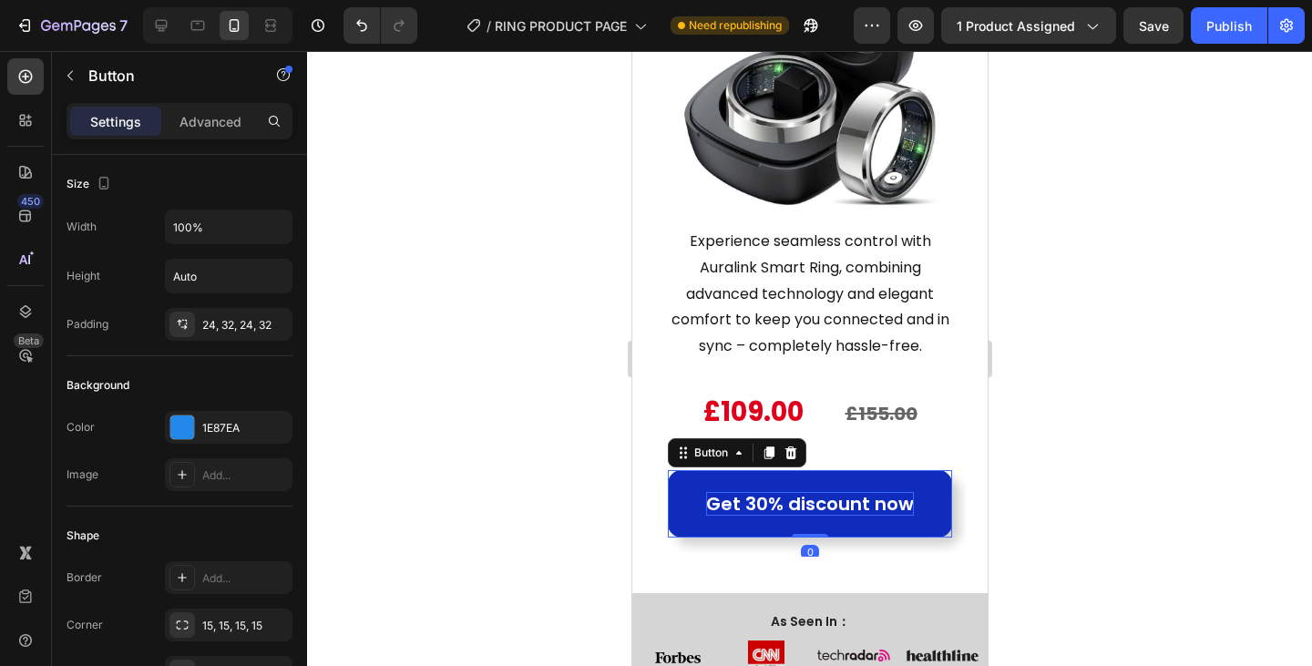
click at [772, 492] on p "Get 30% discount now" at bounding box center [809, 504] width 208 height 24
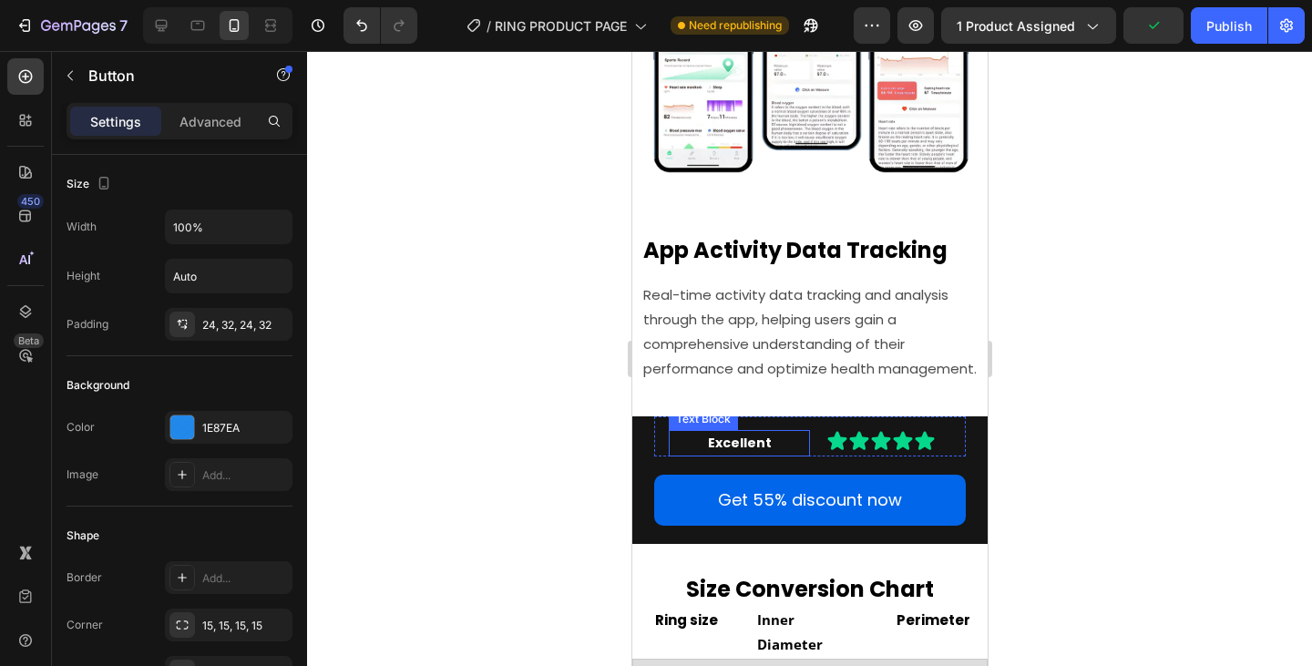
scroll to position [7290, 0]
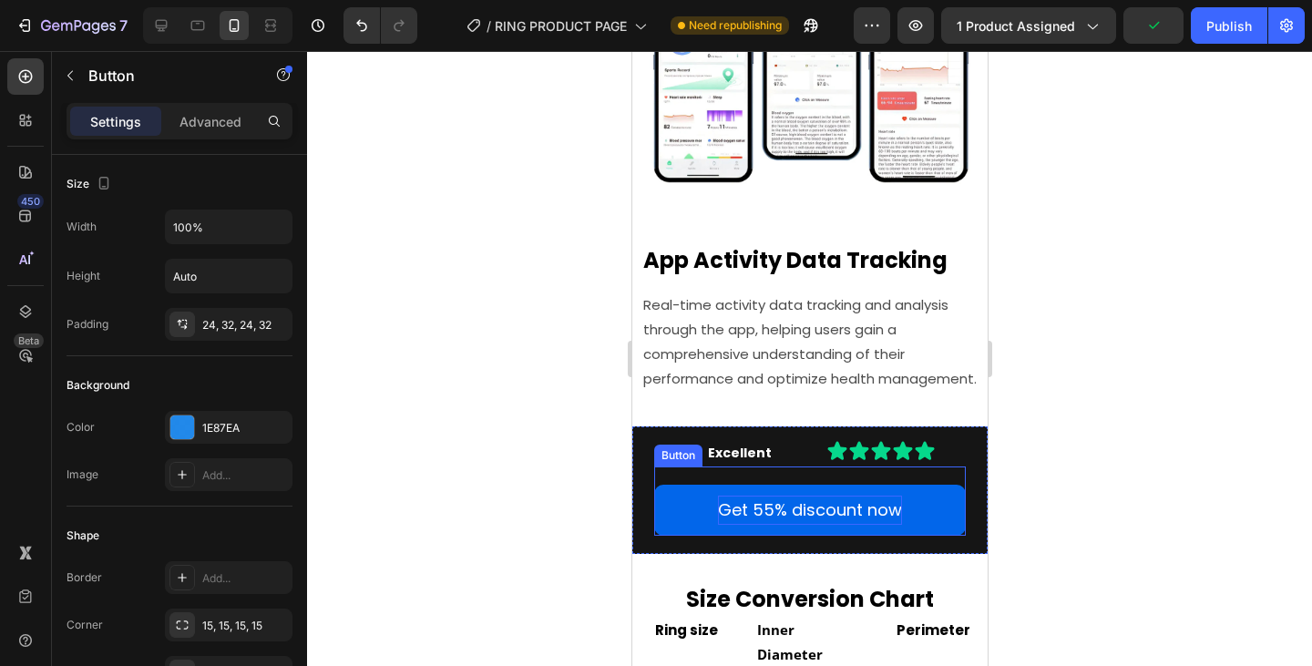
click at [766, 508] on p "Get 55% discount now" at bounding box center [809, 510] width 184 height 29
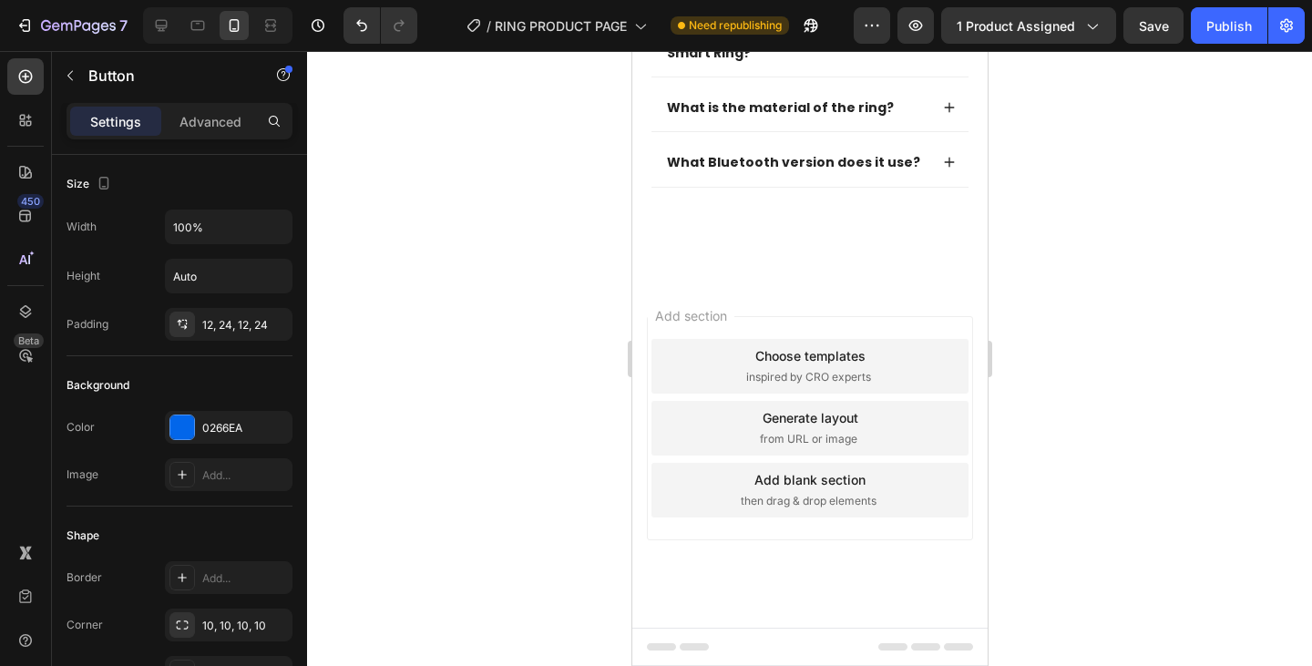
scroll to position [8939, 0]
click at [1223, 46] on div "7 Version history / RING PRODUCT PAGE Need republishing Preview 1 product assig…" at bounding box center [656, 26] width 1312 height 52
click at [1223, 30] on div "Publish" at bounding box center [1229, 25] width 46 height 19
click at [797, 36] on button "button" at bounding box center [789, 25] width 36 height 36
